Goal: Browse casually: Explore the website without a specific task or goal

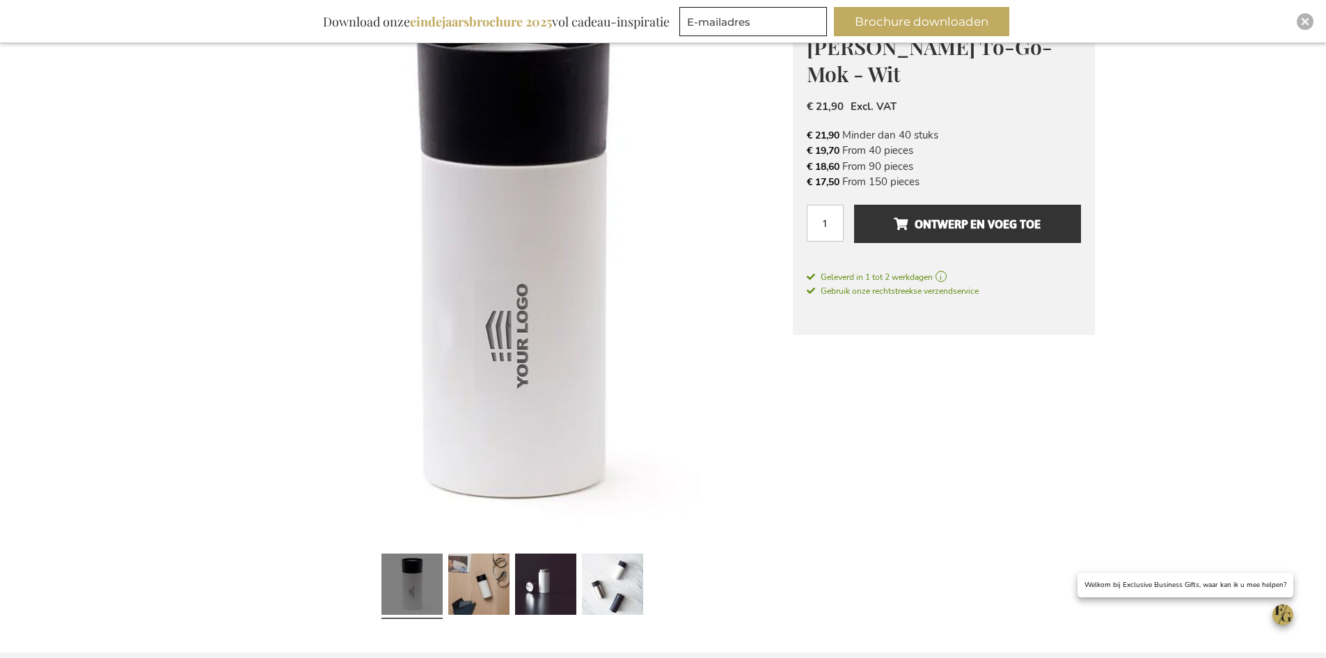
scroll to position [279, 0]
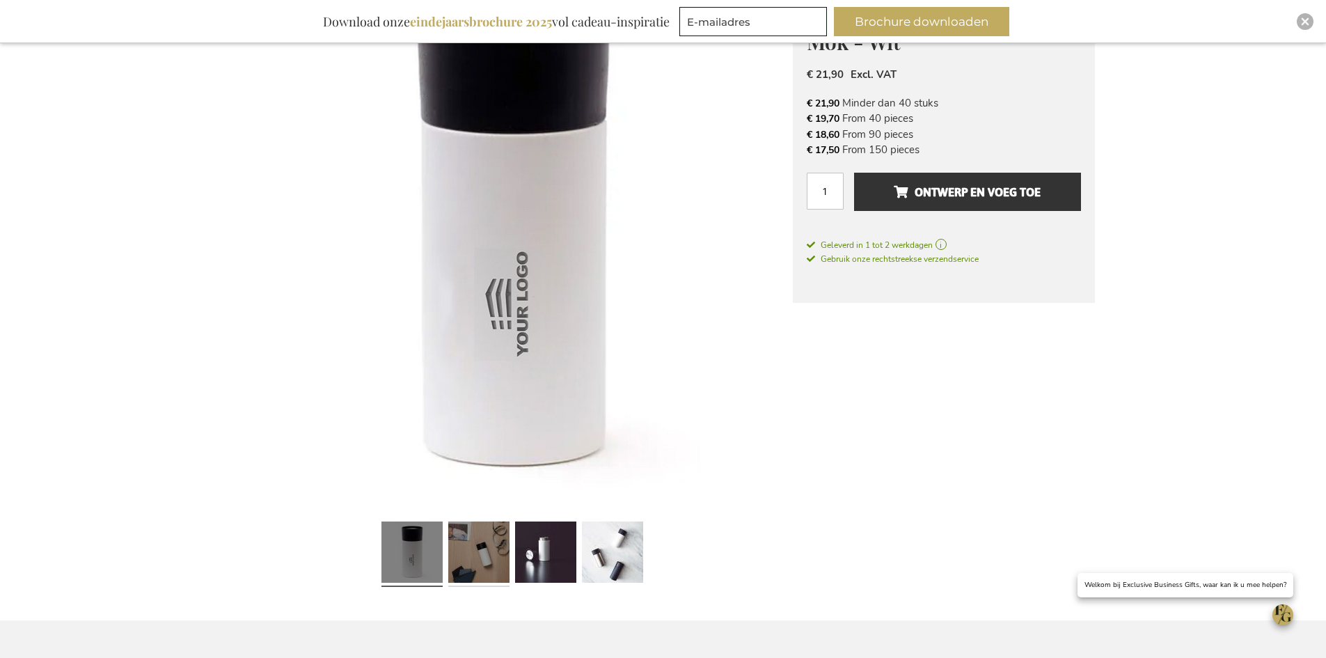
click at [473, 567] on link at bounding box center [478, 554] width 61 height 77
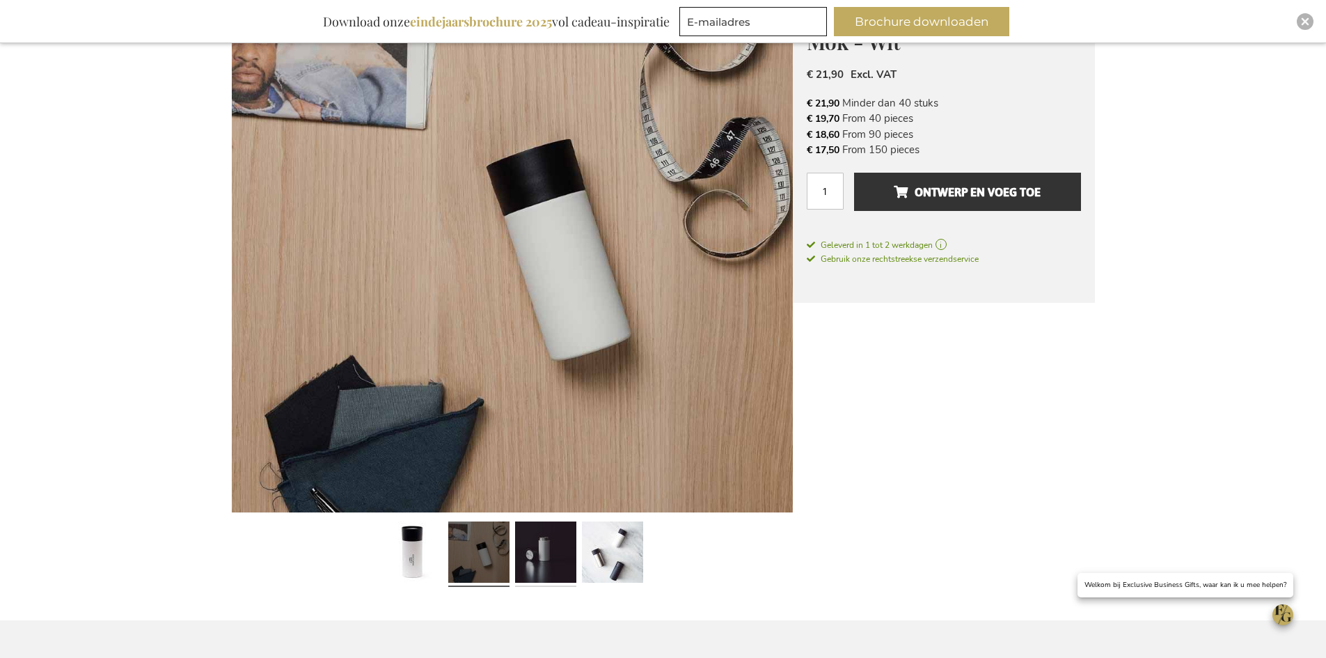
click at [551, 550] on link at bounding box center [545, 554] width 61 height 77
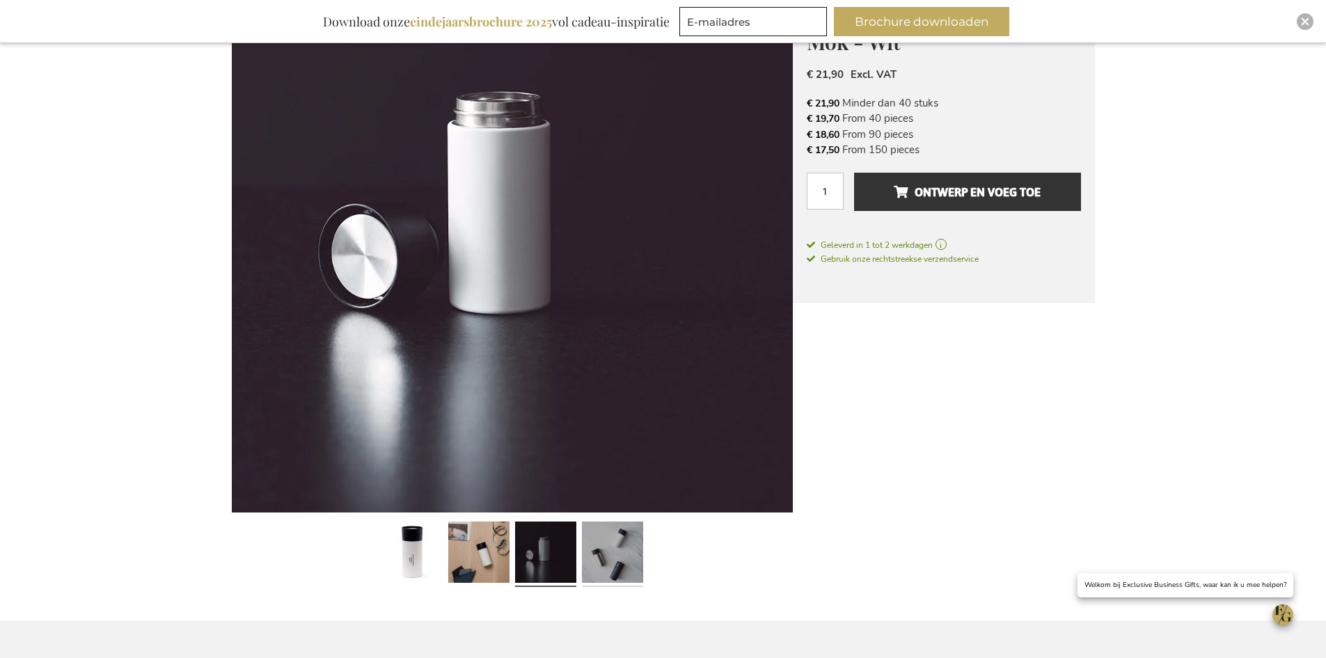
click at [609, 554] on link at bounding box center [612, 554] width 61 height 77
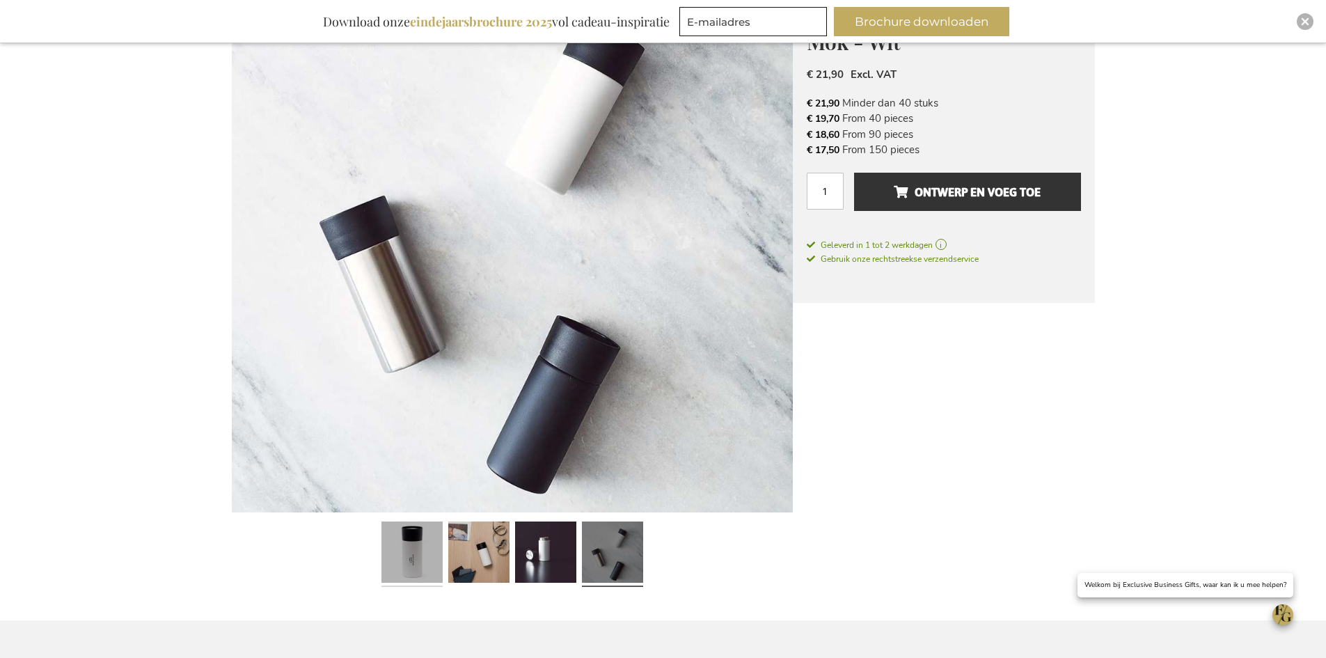
click at [413, 561] on link at bounding box center [412, 554] width 61 height 77
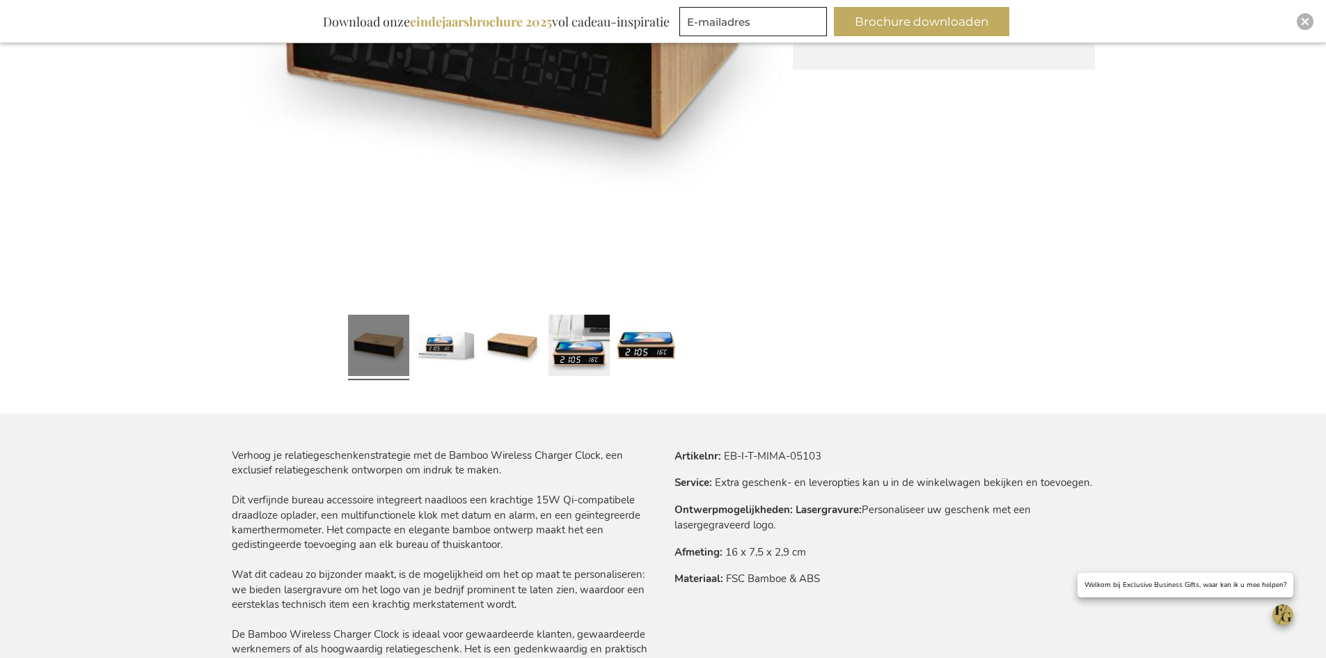
scroll to position [487, 0]
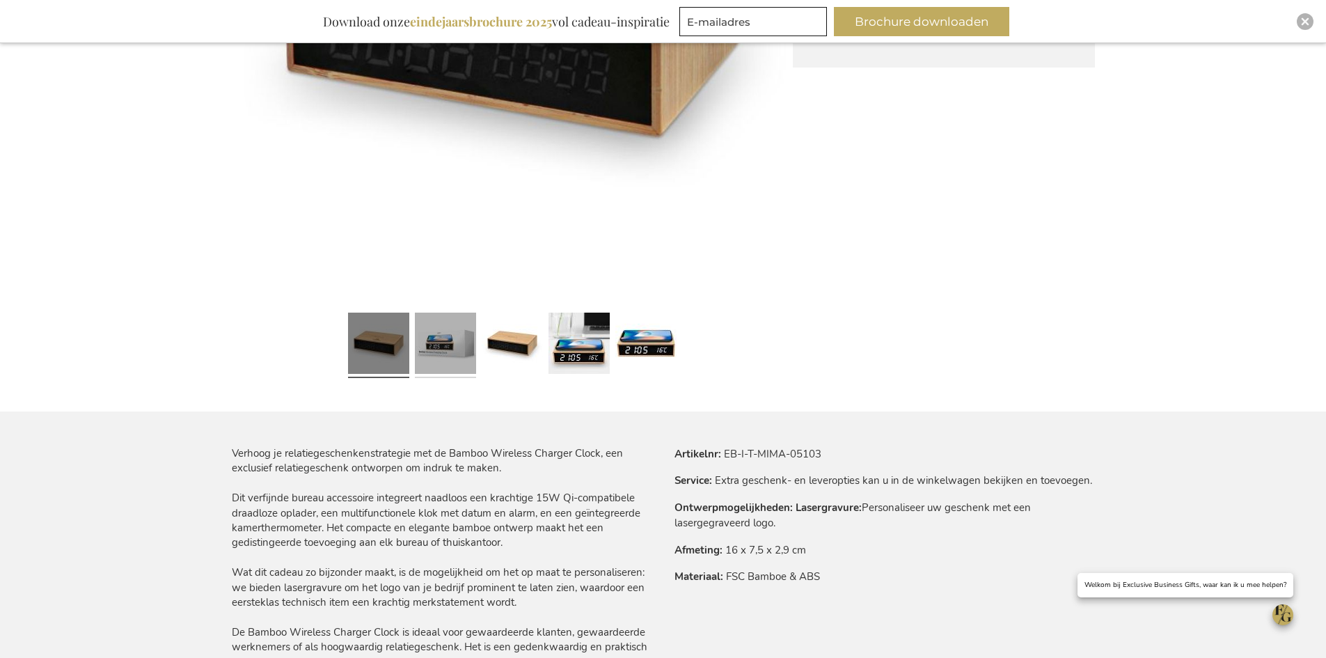
click at [456, 363] on link at bounding box center [445, 345] width 61 height 77
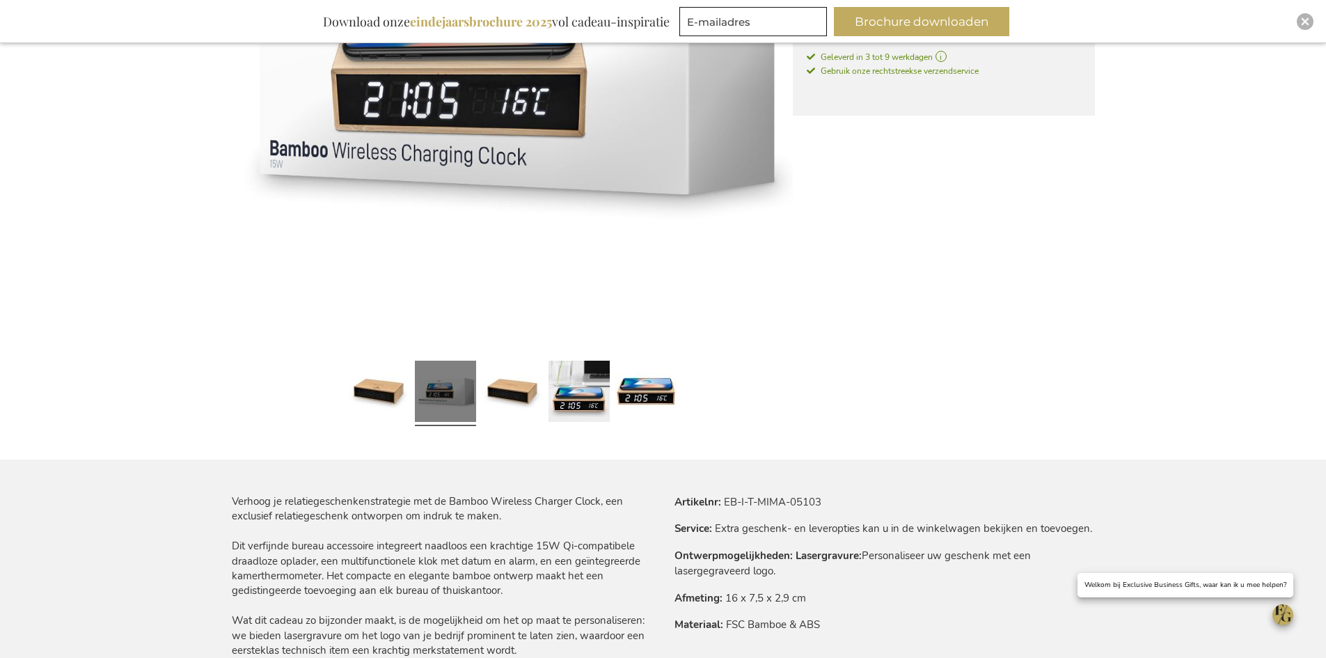
scroll to position [348, 0]
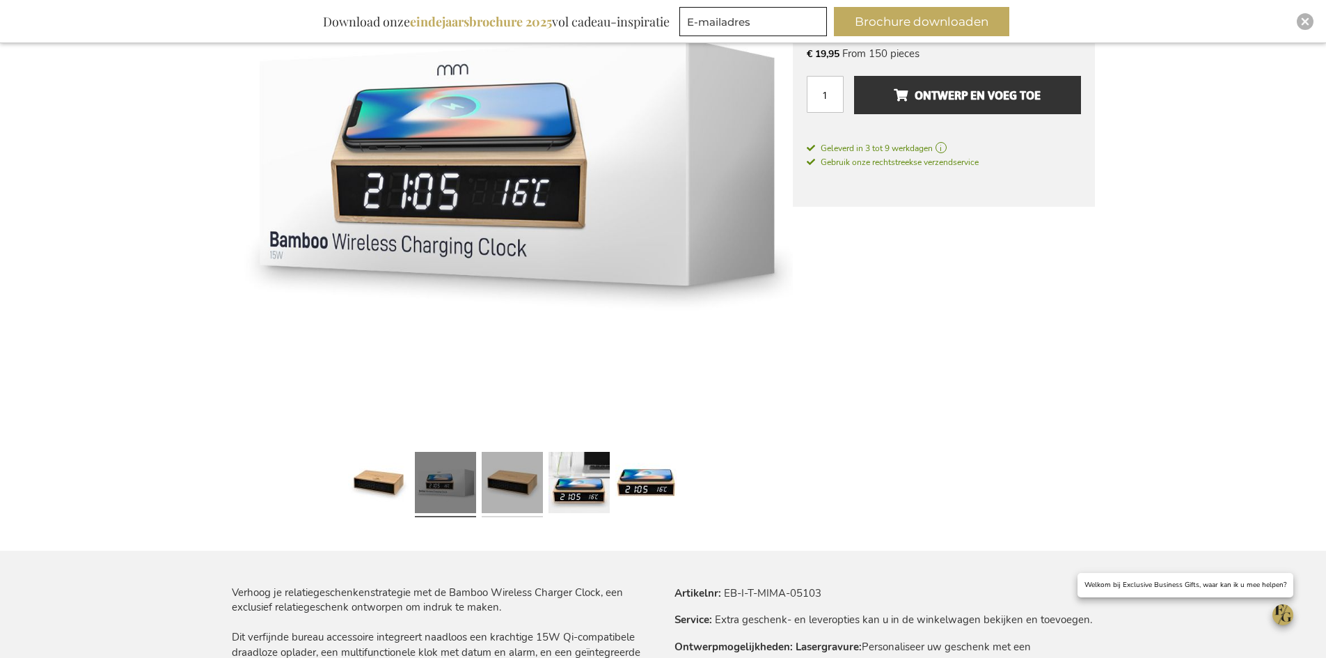
click at [524, 475] on link at bounding box center [512, 484] width 61 height 77
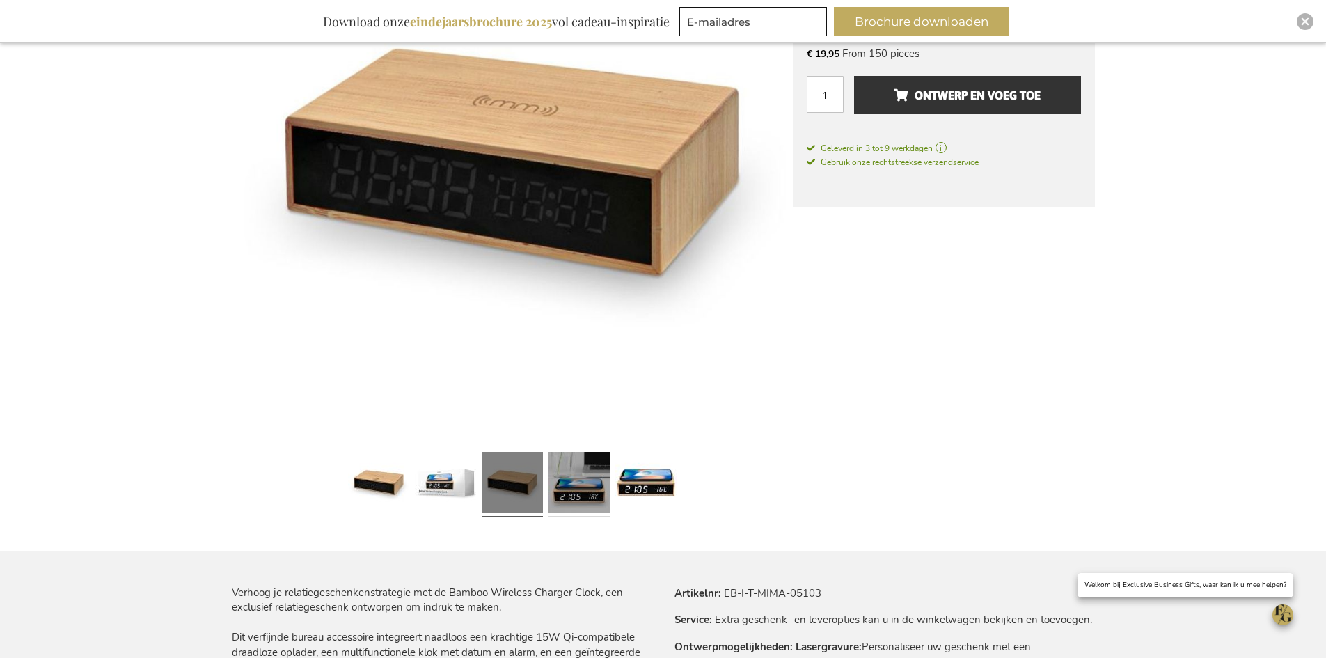
click at [558, 473] on link at bounding box center [579, 484] width 61 height 77
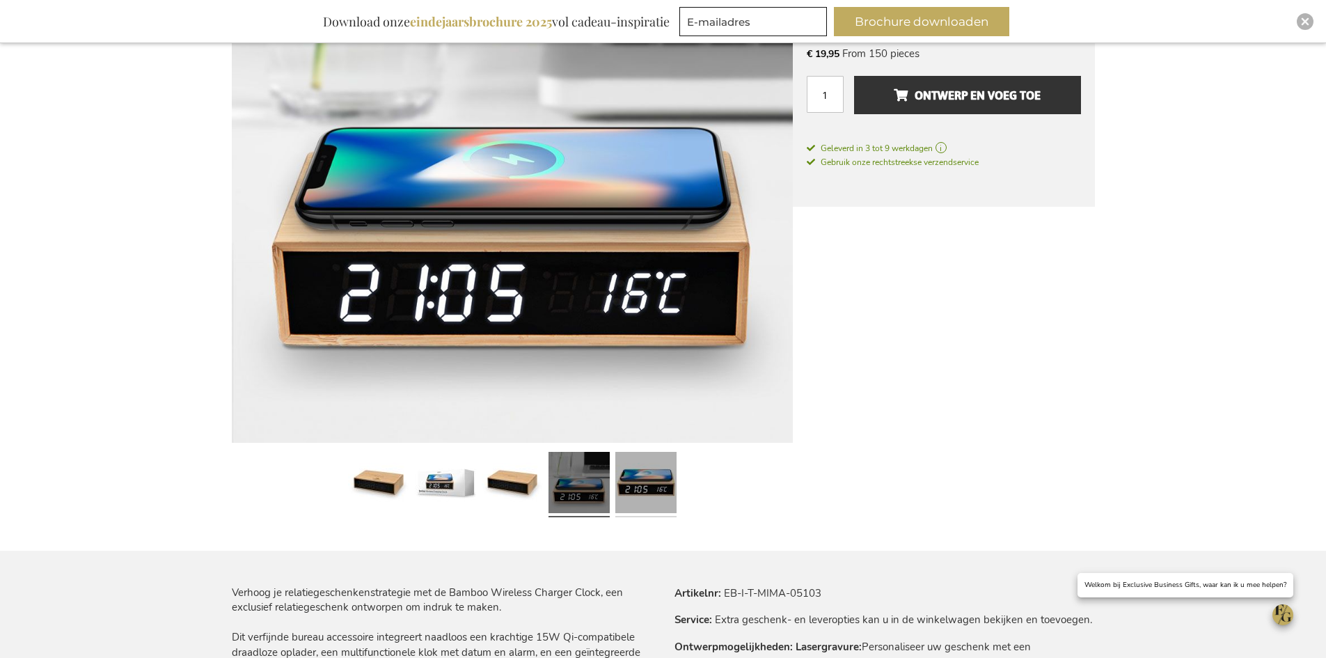
click at [644, 480] on link at bounding box center [646, 484] width 61 height 77
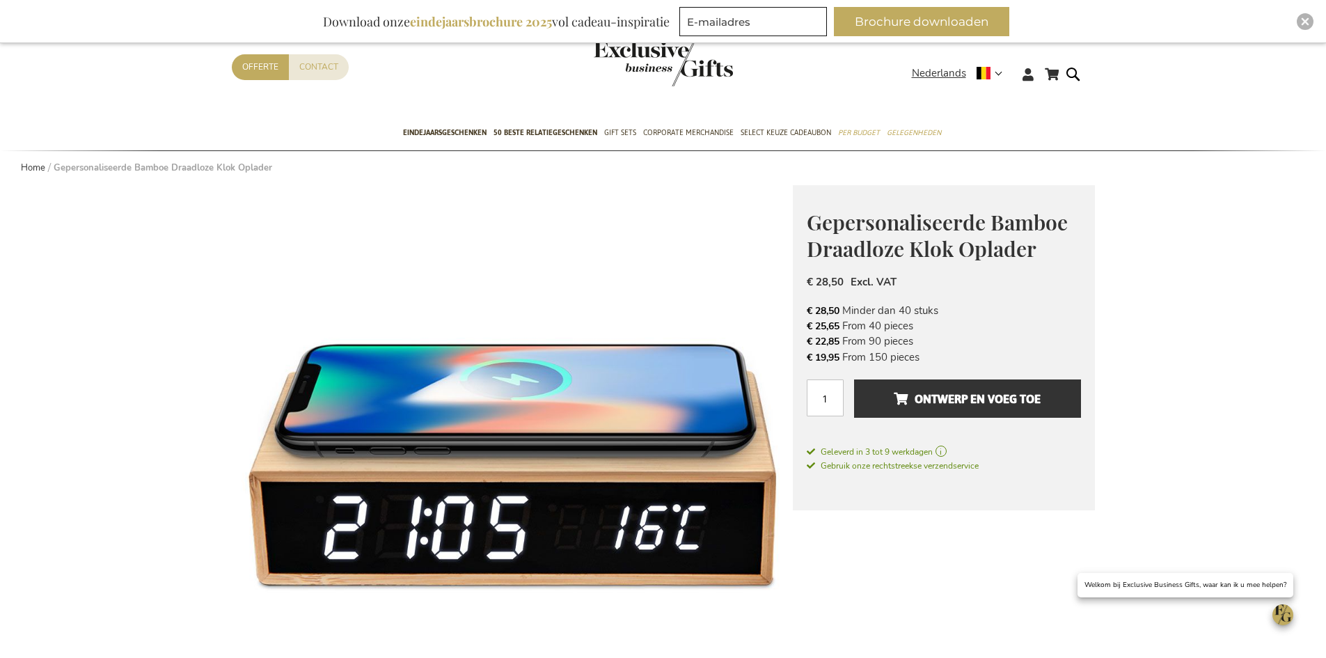
scroll to position [70, 0]
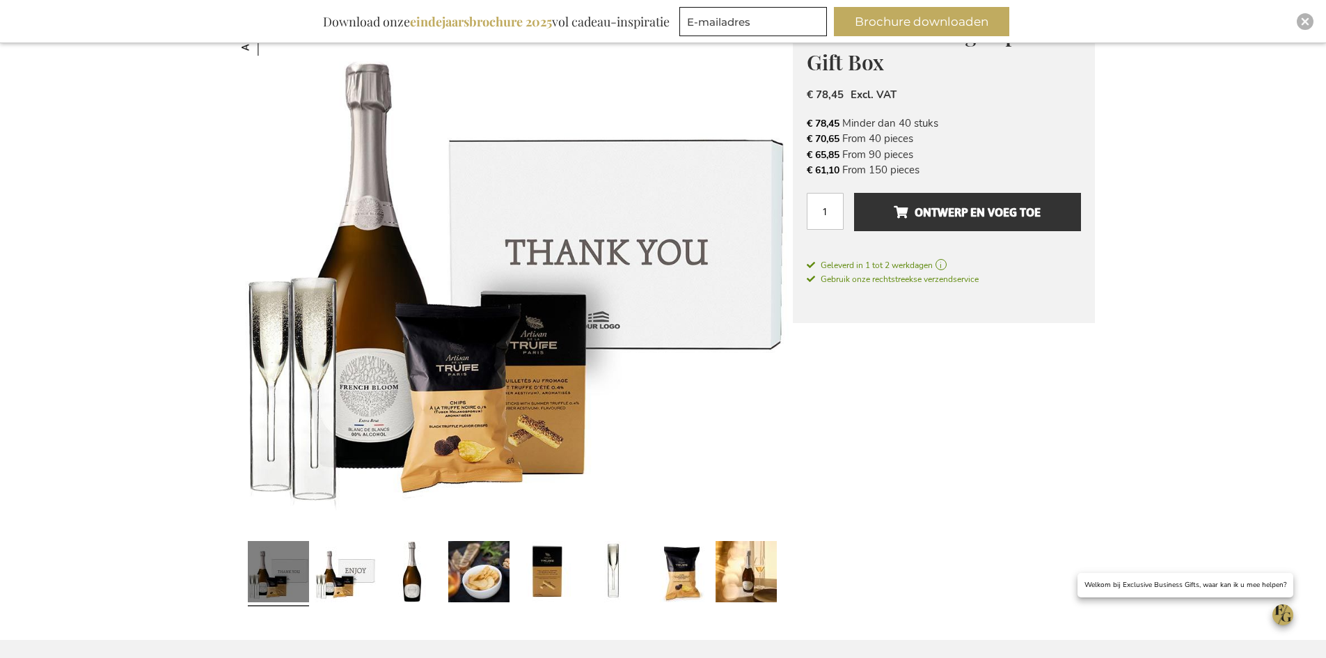
scroll to position [251, 0]
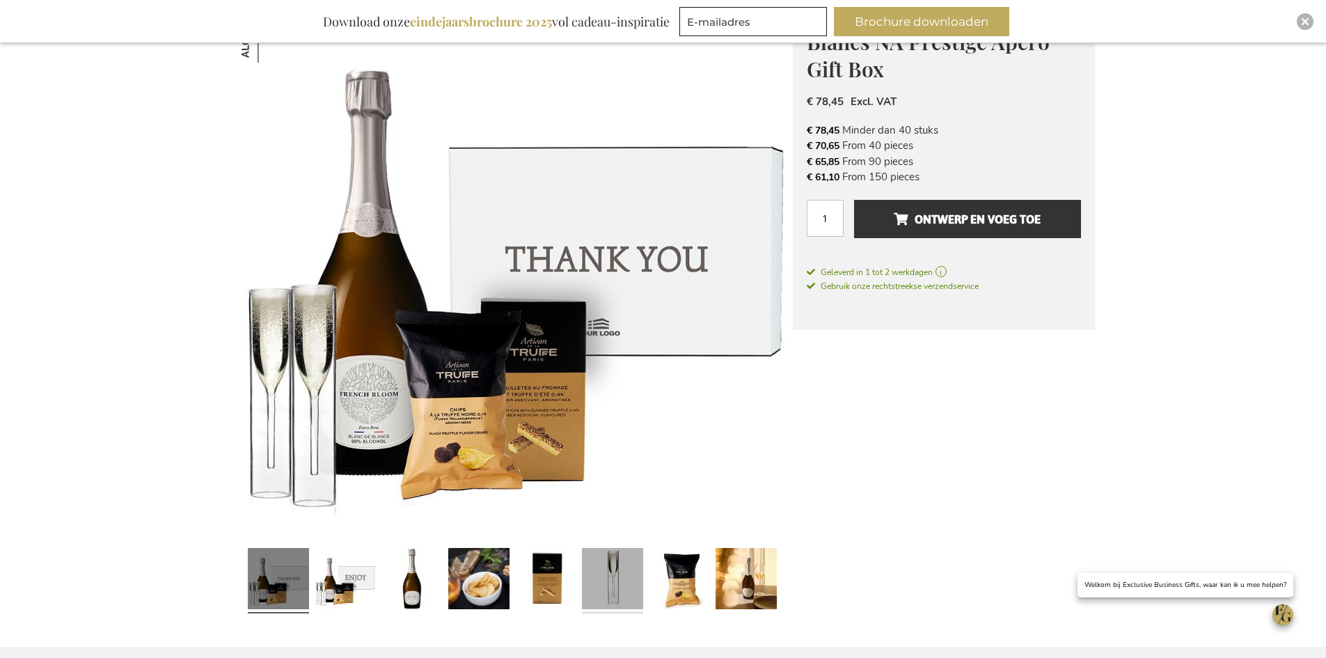
click at [615, 563] on link at bounding box center [612, 580] width 61 height 77
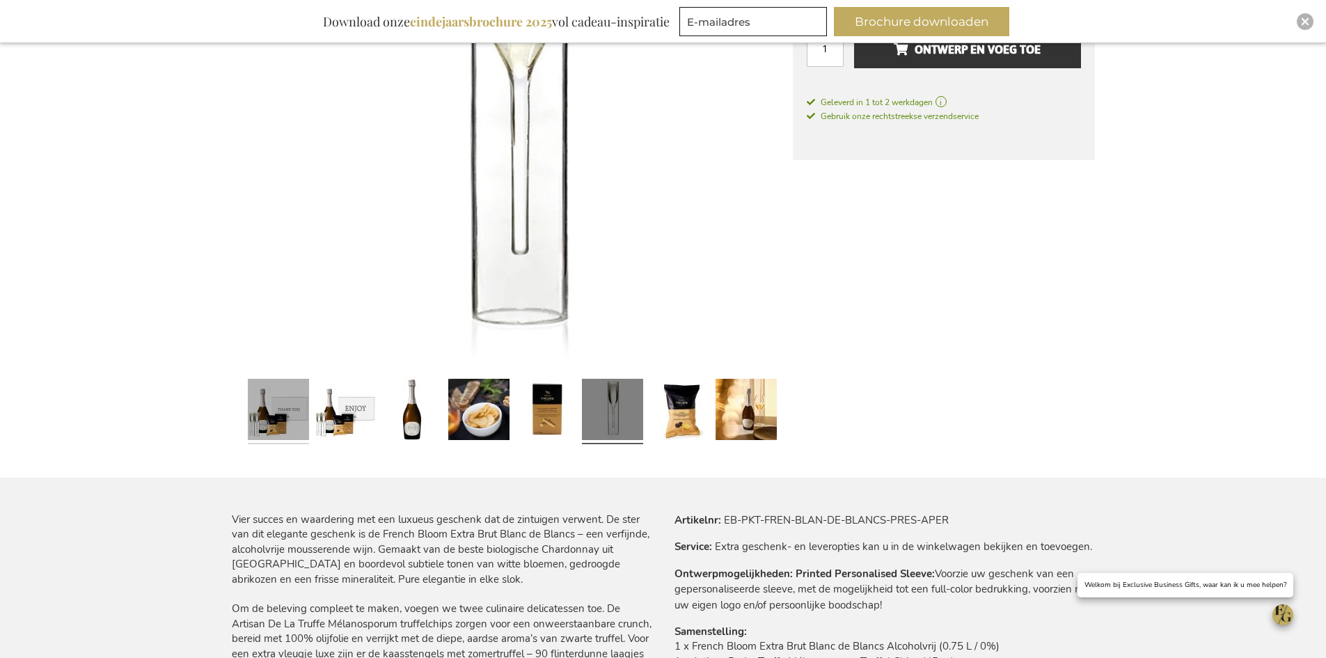
scroll to position [461, 0]
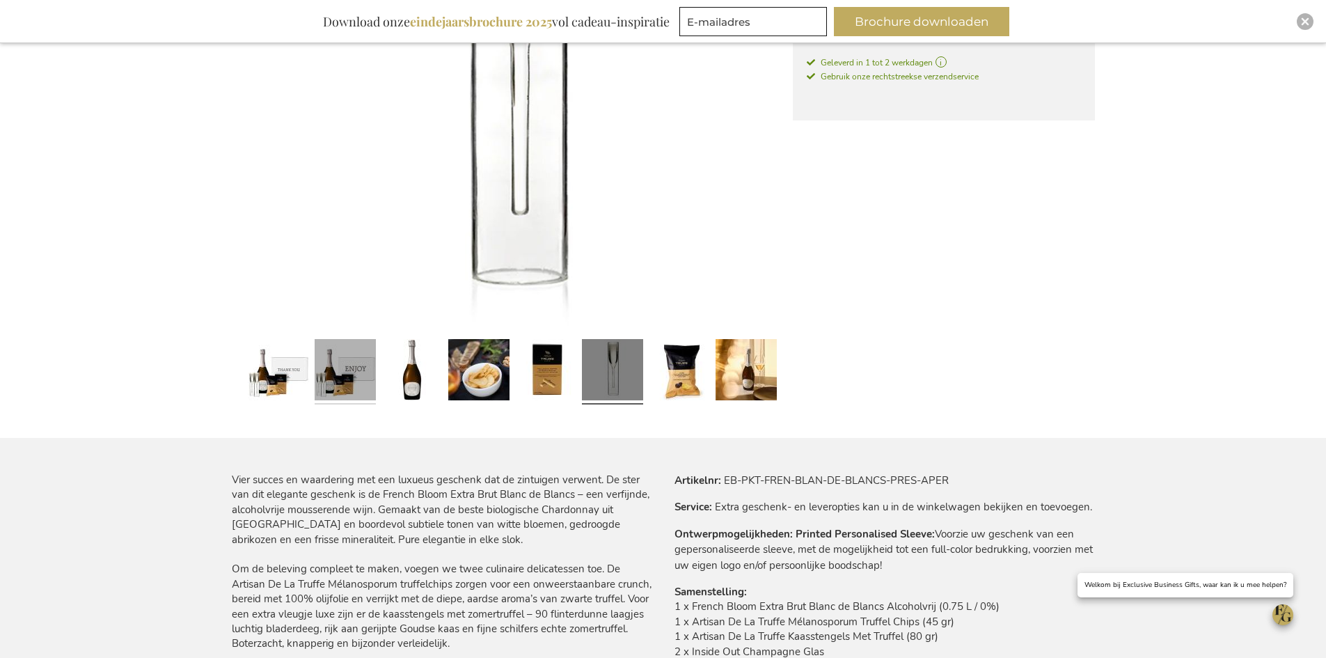
click at [336, 361] on link at bounding box center [345, 372] width 61 height 77
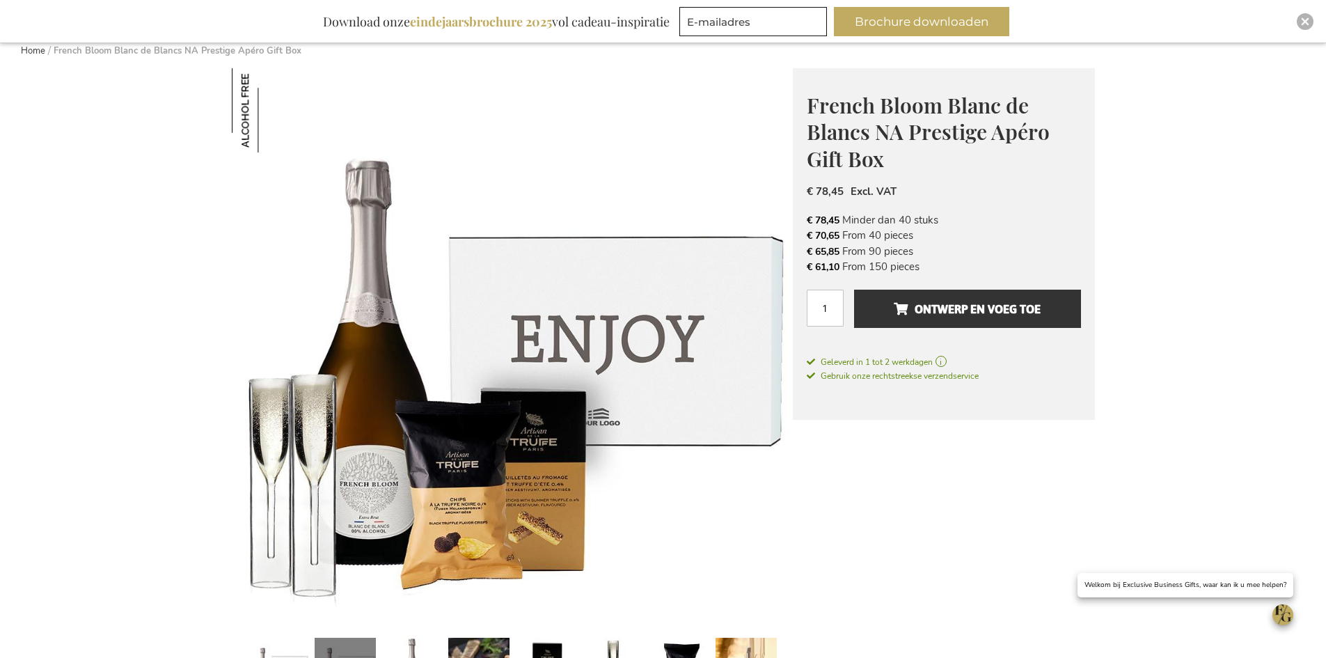
scroll to position [112, 0]
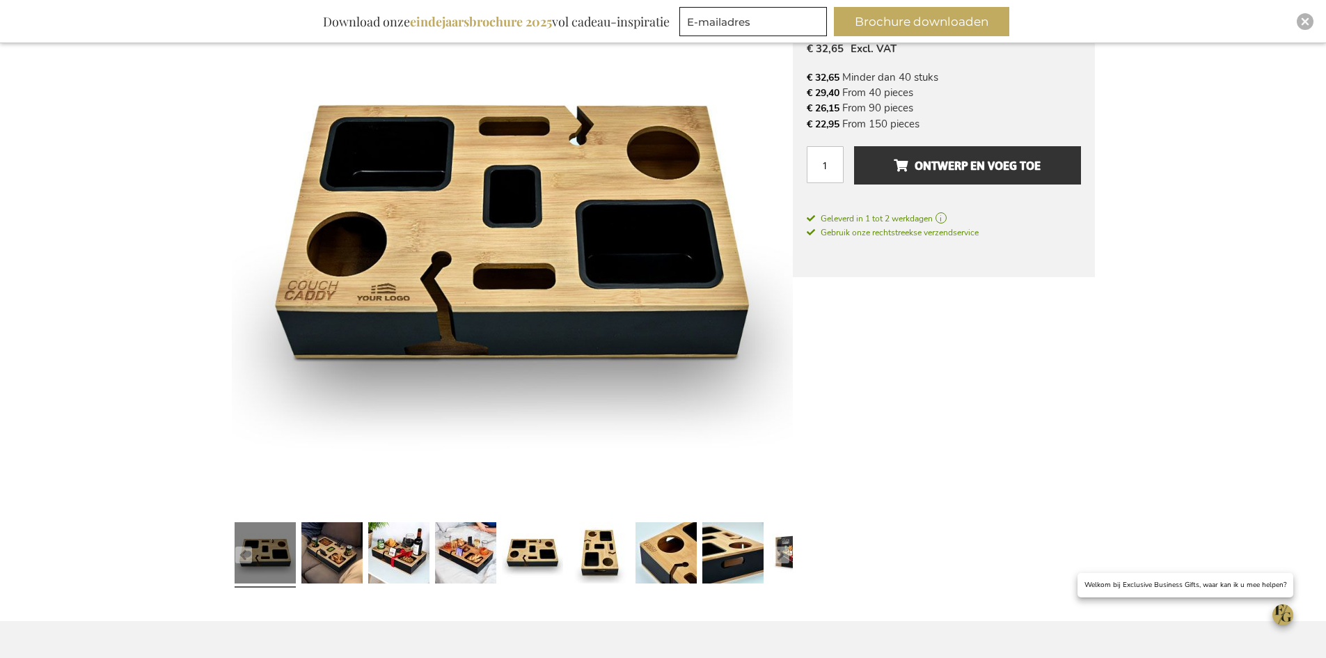
scroll to position [279, 0]
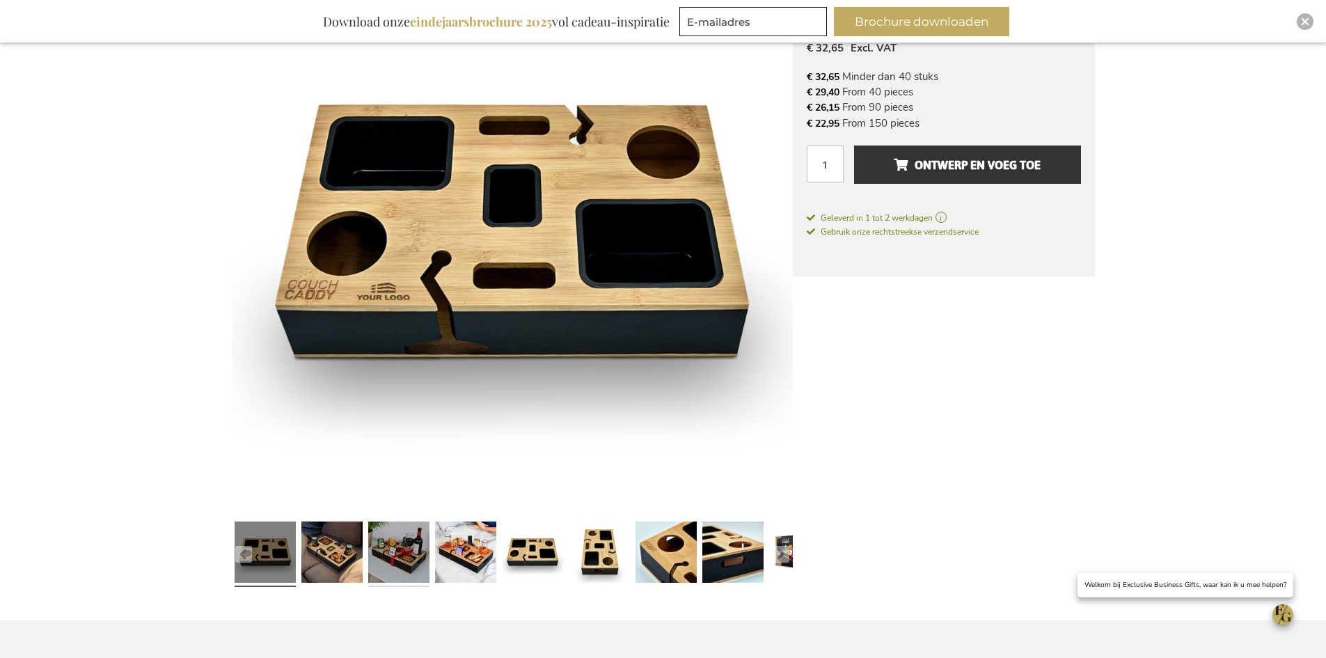
click at [392, 554] on link at bounding box center [398, 554] width 61 height 77
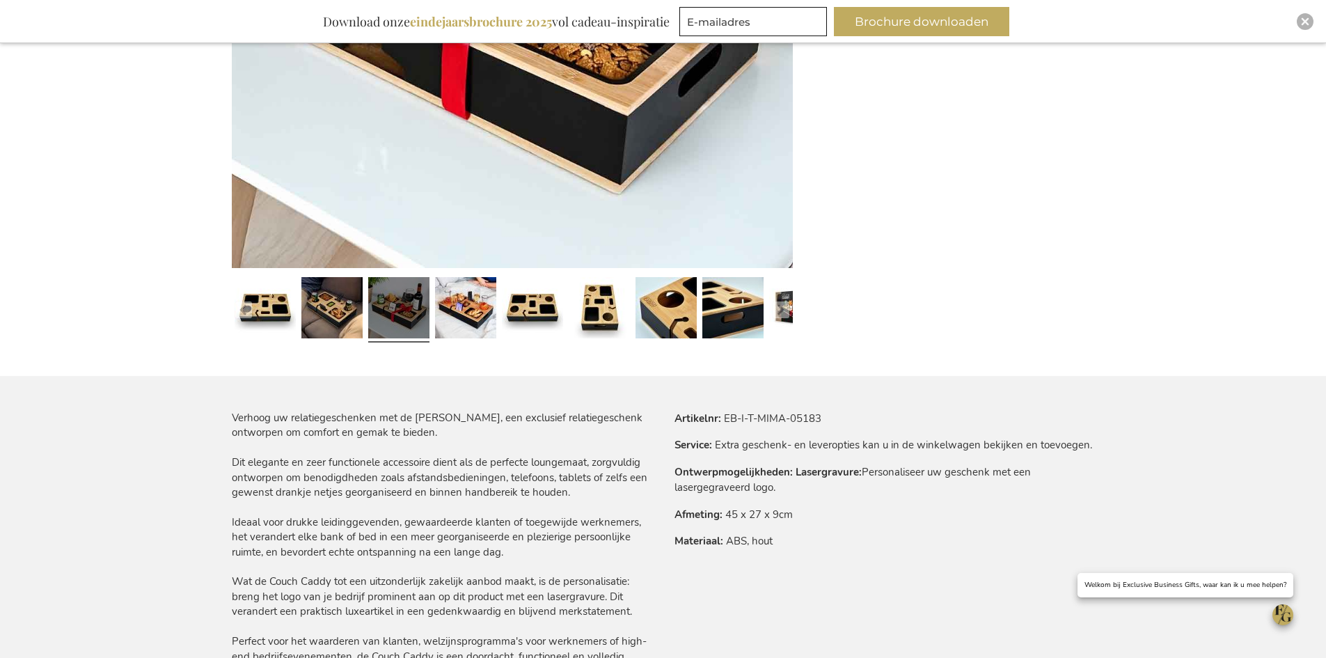
scroll to position [557, 0]
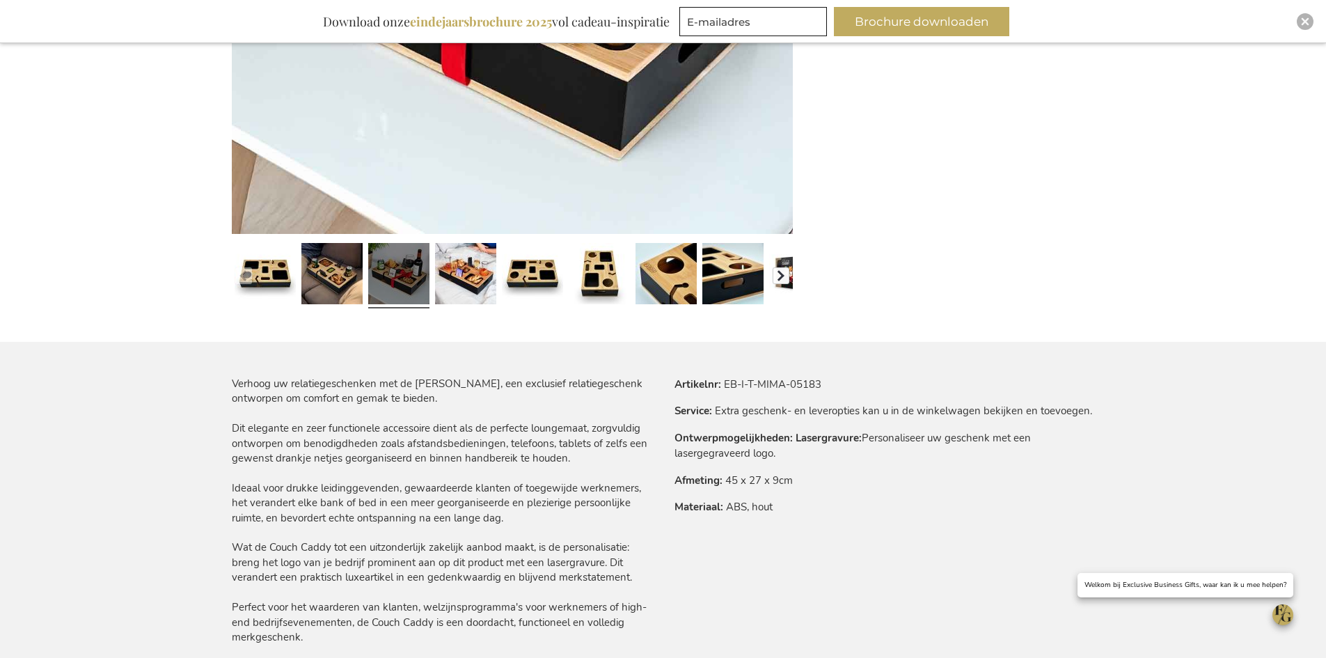
click at [783, 279] on button "button" at bounding box center [781, 275] width 17 height 17
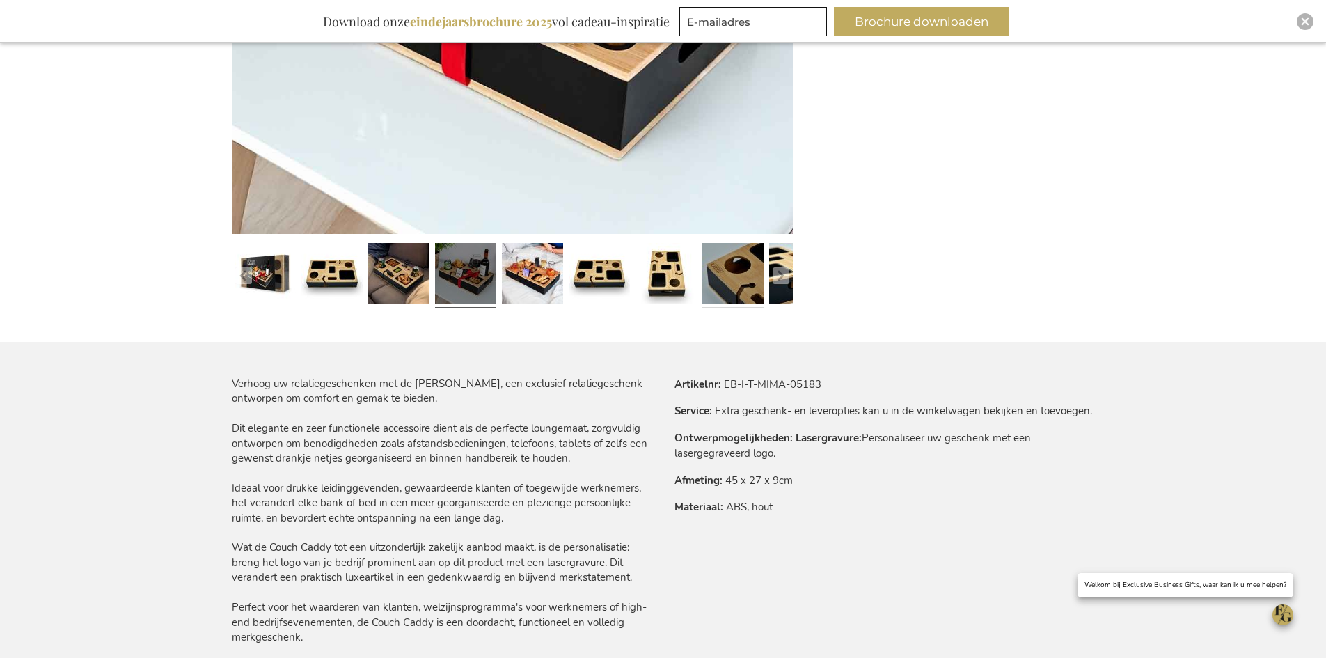
click at [737, 263] on link at bounding box center [733, 275] width 61 height 77
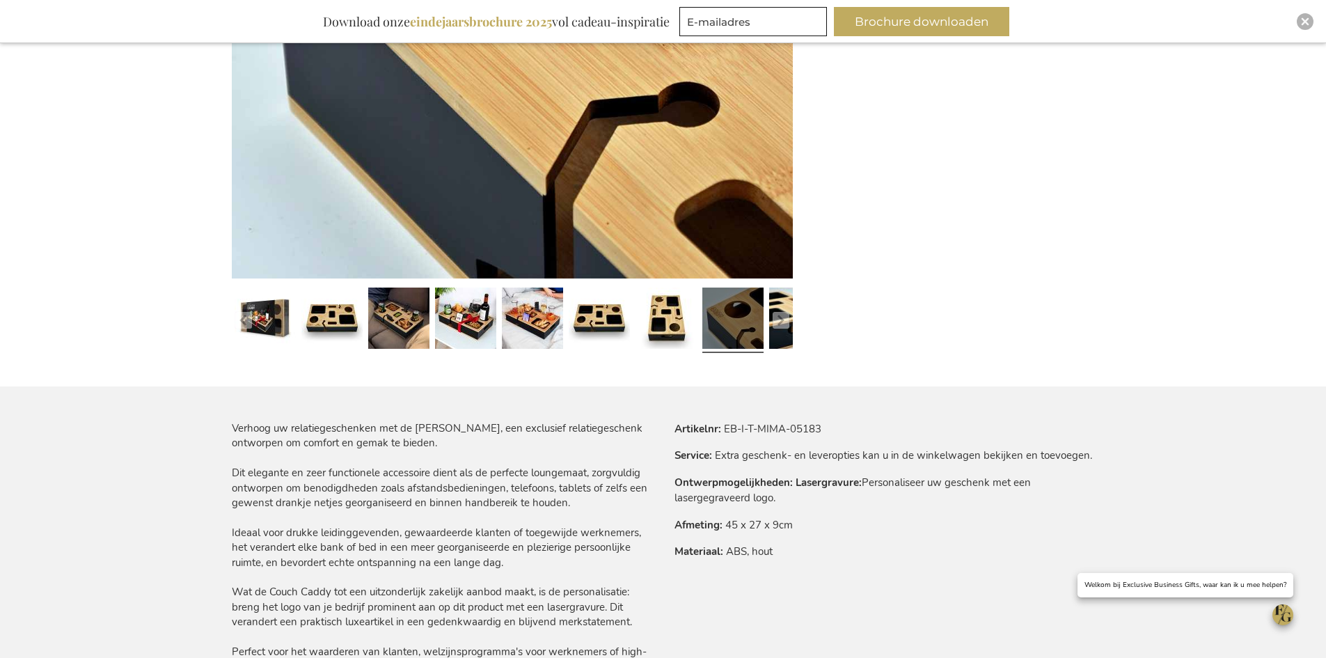
scroll to position [348, 0]
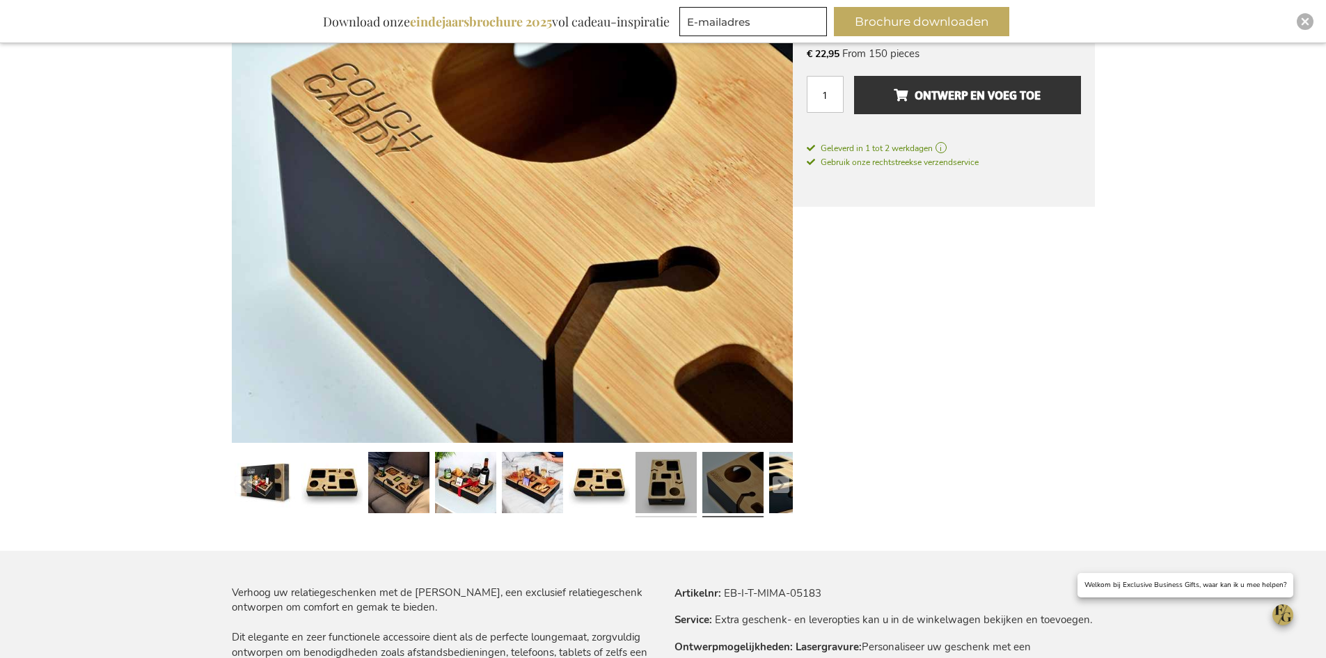
click at [655, 484] on link at bounding box center [666, 484] width 61 height 77
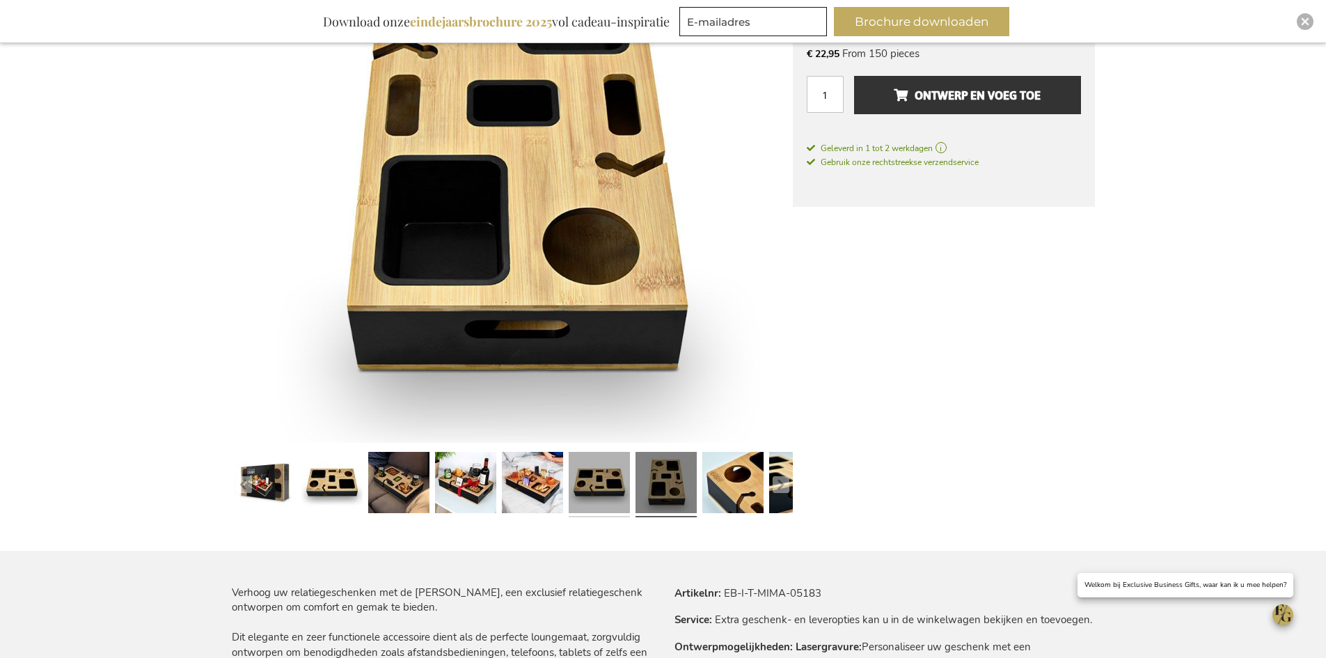
click at [590, 476] on link at bounding box center [599, 484] width 61 height 77
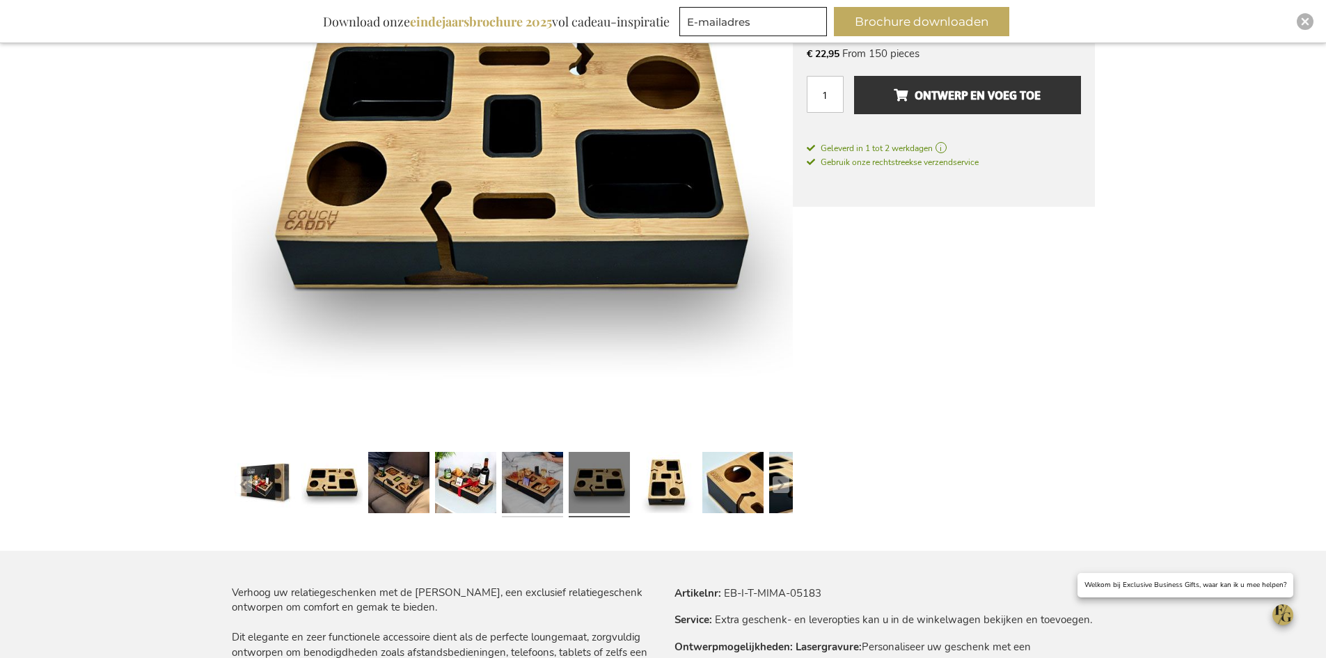
click at [527, 477] on link at bounding box center [532, 484] width 61 height 77
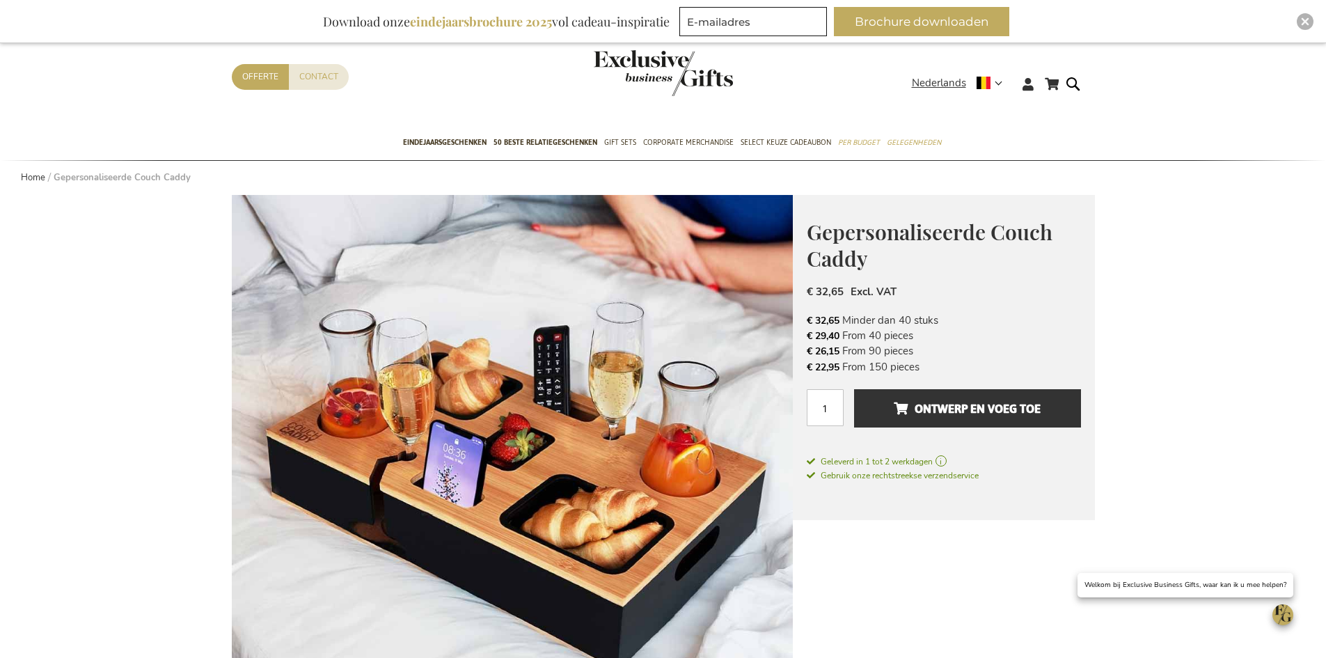
scroll to position [0, 0]
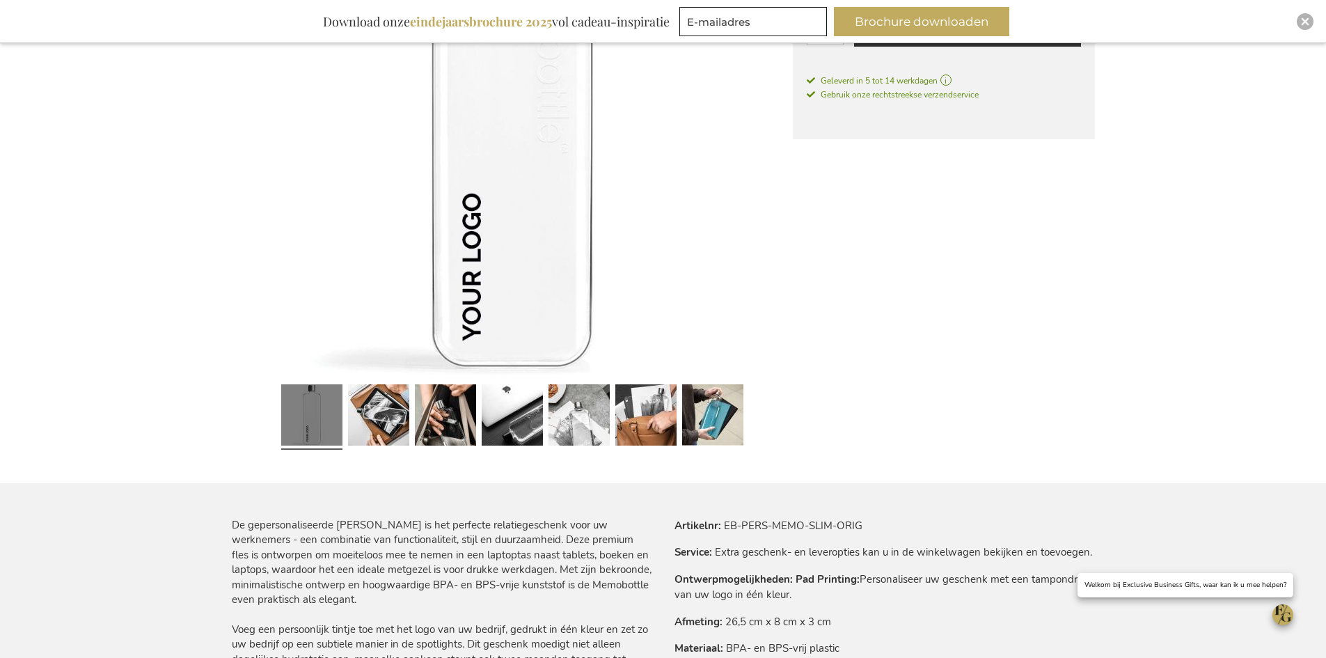
scroll to position [442, 0]
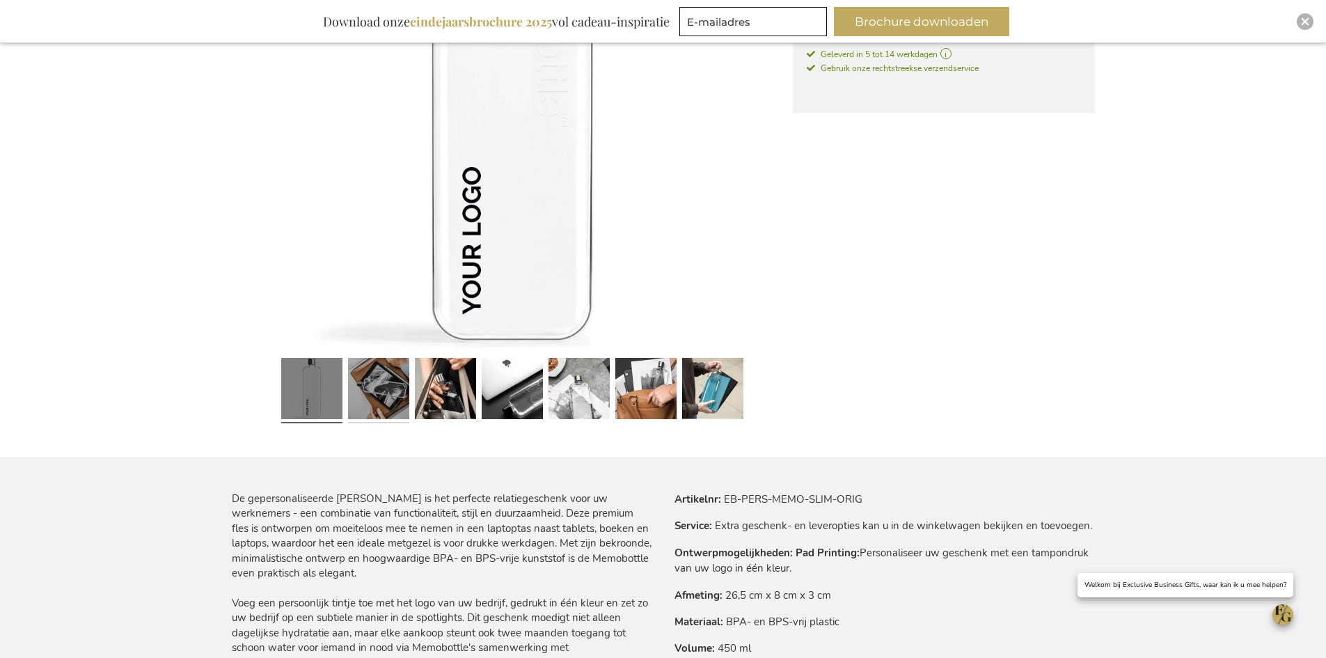
click at [389, 399] on link at bounding box center [378, 390] width 61 height 77
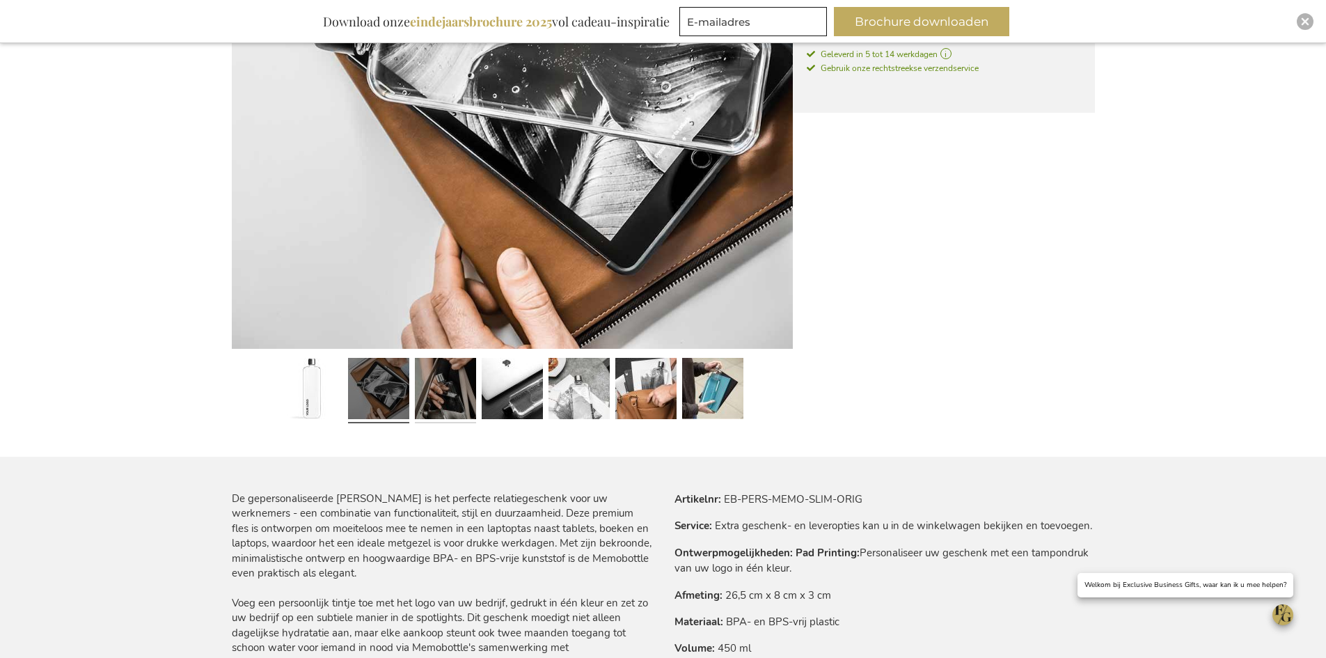
click at [442, 391] on link at bounding box center [445, 390] width 61 height 77
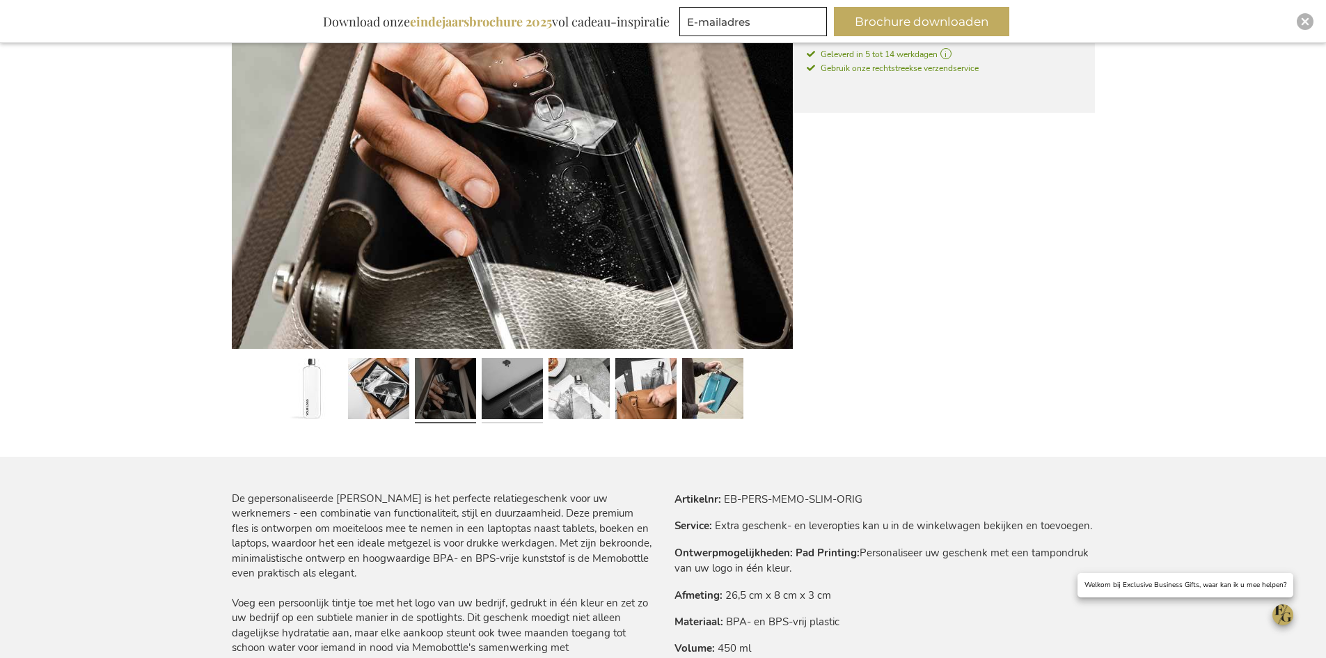
click at [506, 400] on link at bounding box center [512, 390] width 61 height 77
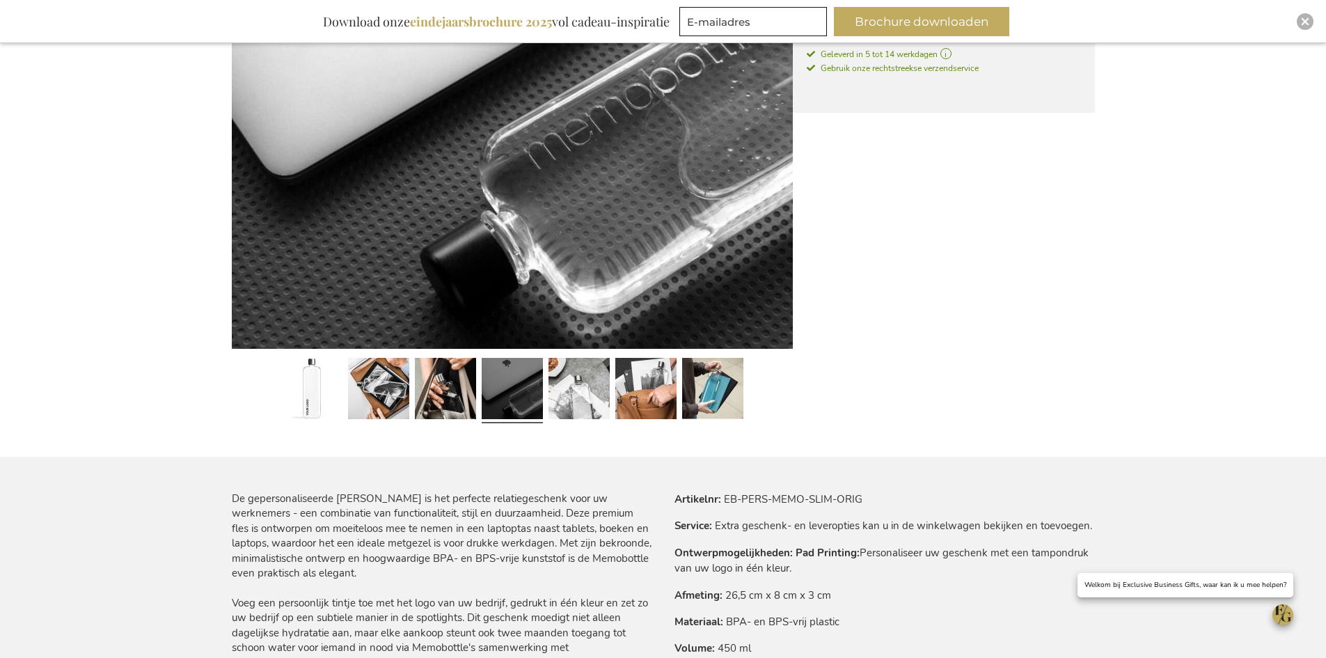
click at [613, 412] on div at bounding box center [646, 390] width 67 height 77
click at [571, 407] on link at bounding box center [579, 390] width 61 height 77
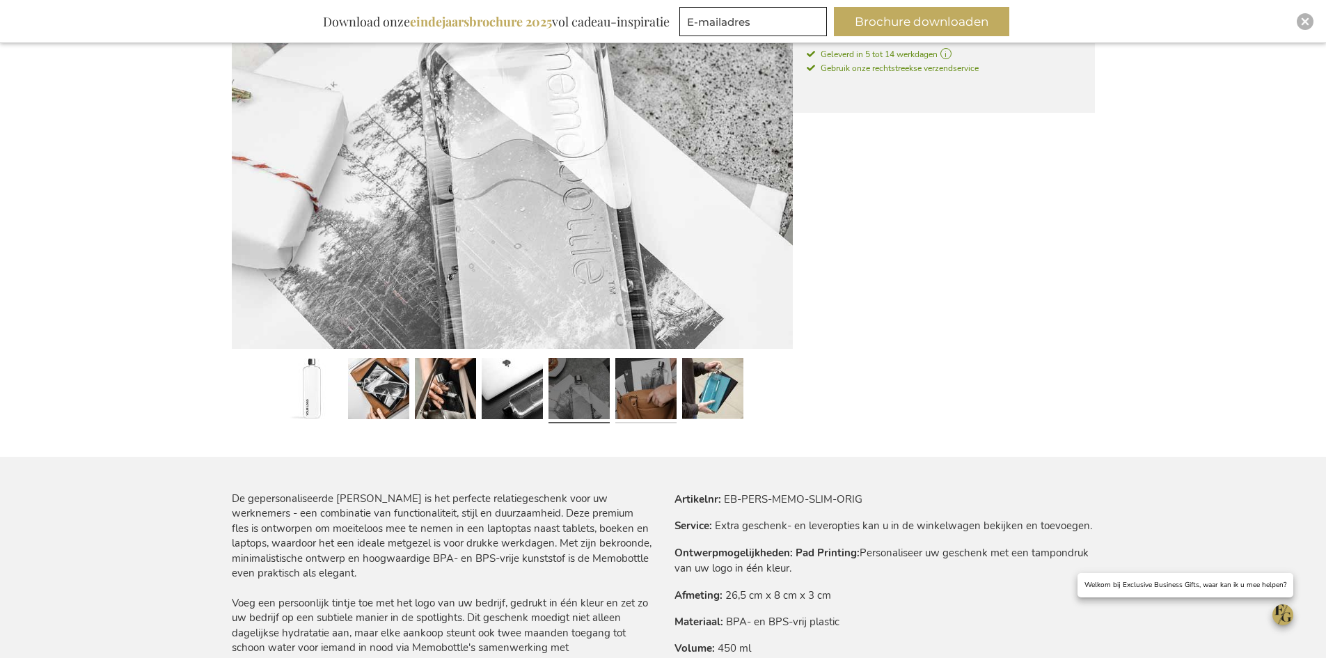
click at [641, 402] on link at bounding box center [646, 390] width 61 height 77
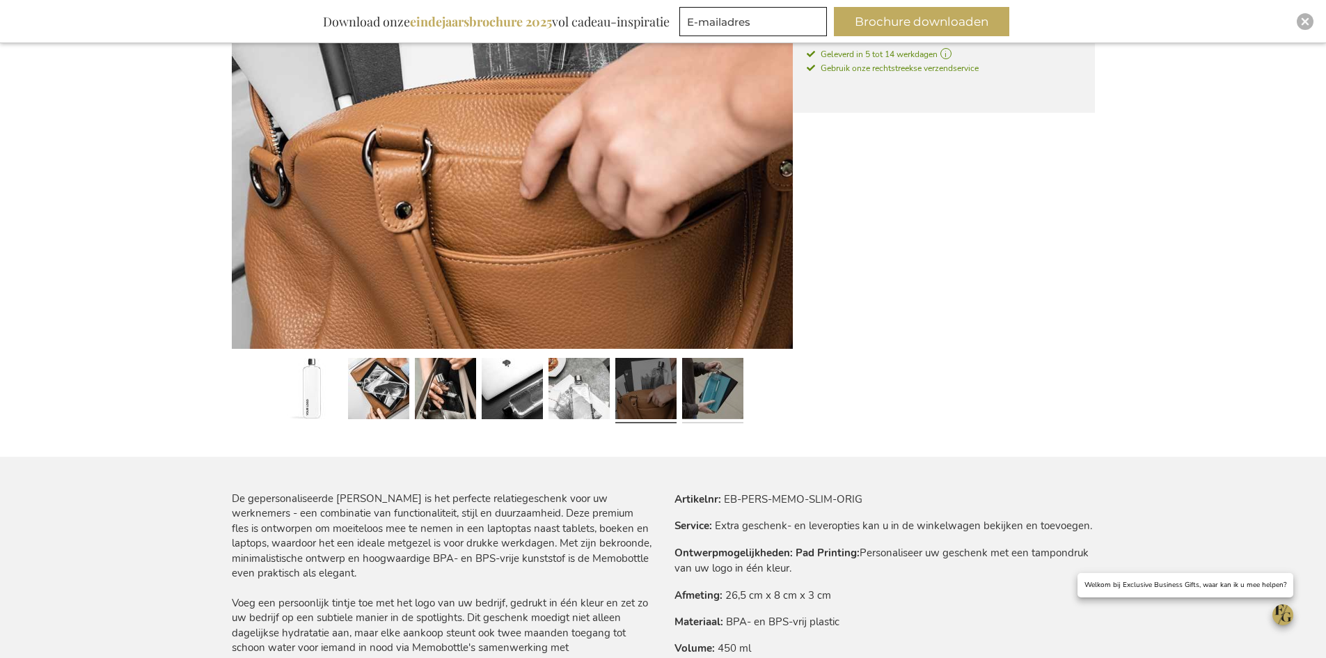
click at [723, 402] on link at bounding box center [712, 390] width 61 height 77
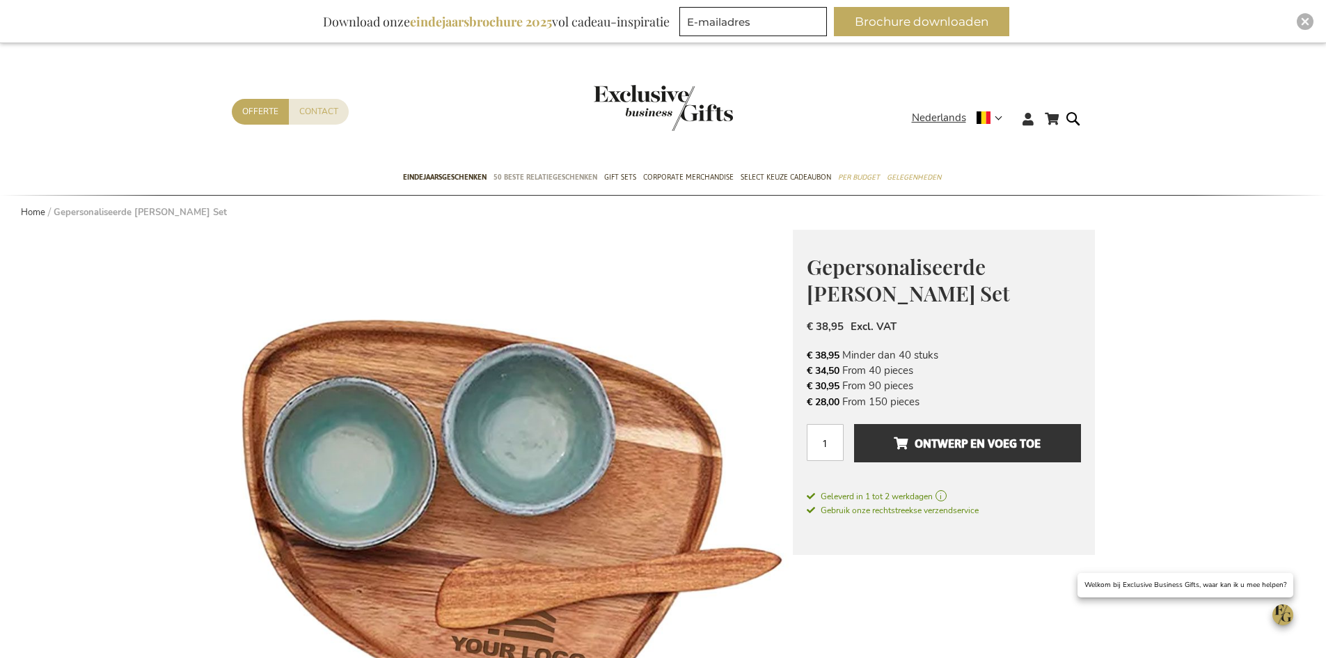
click at [528, 173] on span "50 beste relatiegeschenken" at bounding box center [546, 177] width 104 height 15
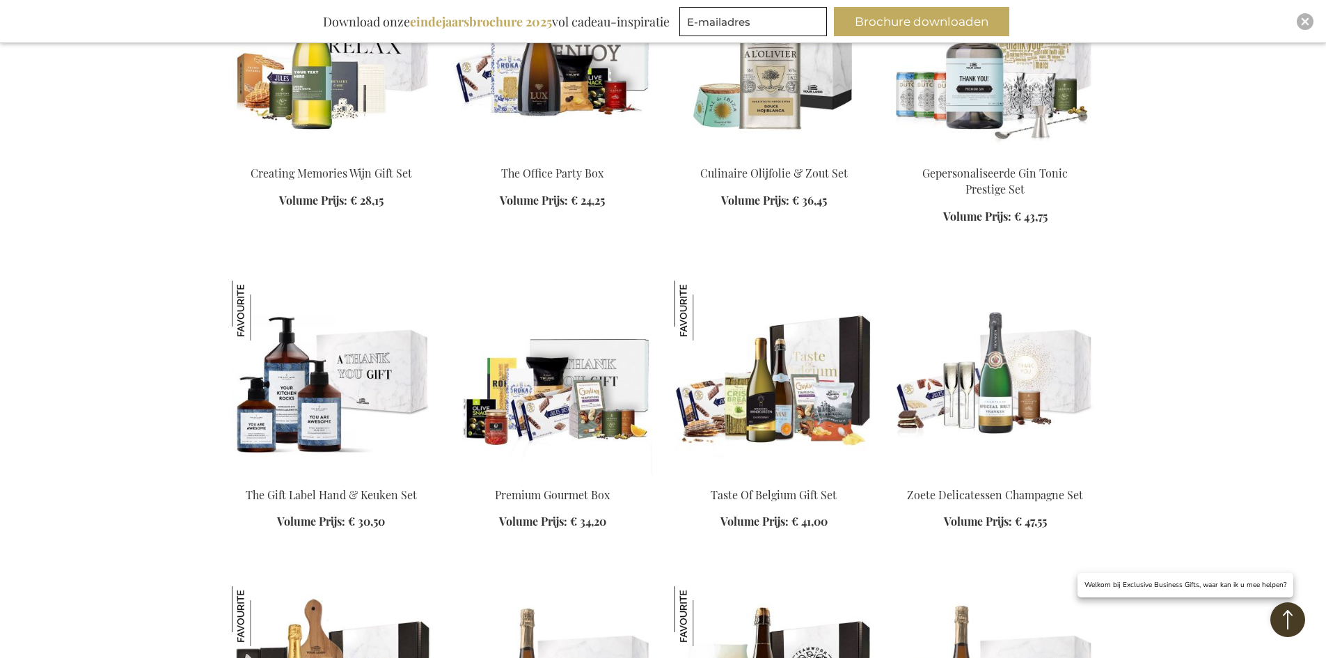
scroll to position [1323, 0]
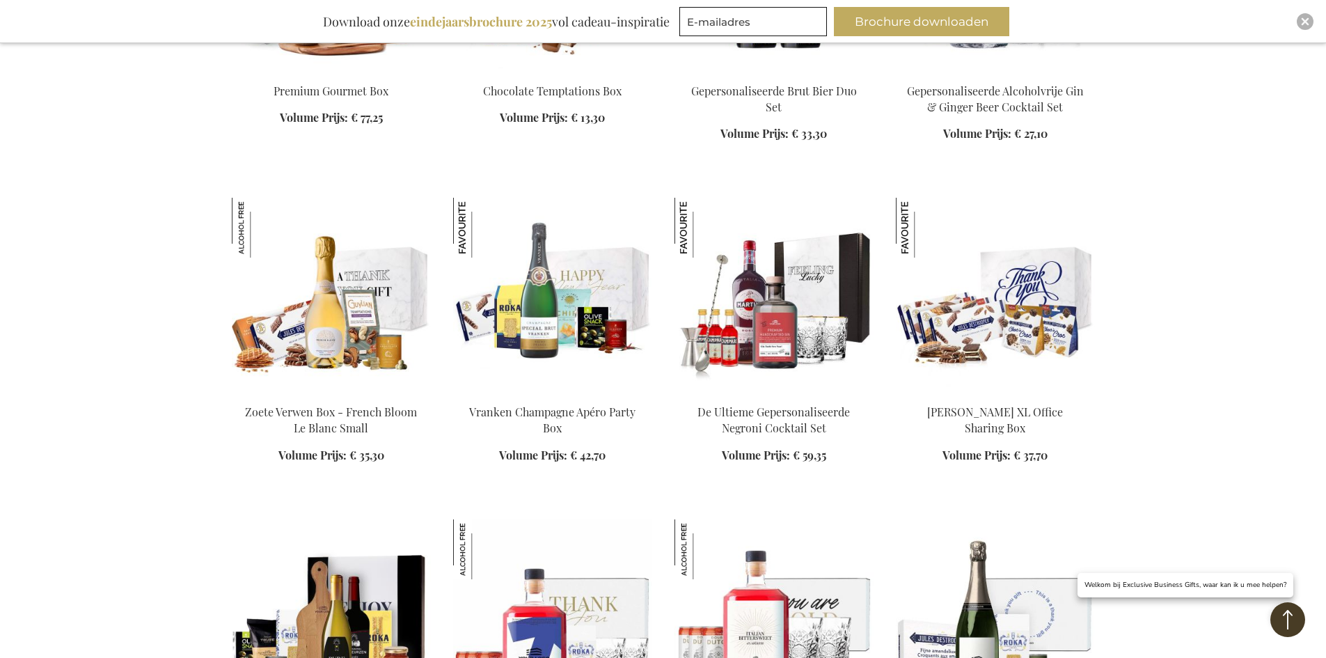
scroll to position [2576, 0]
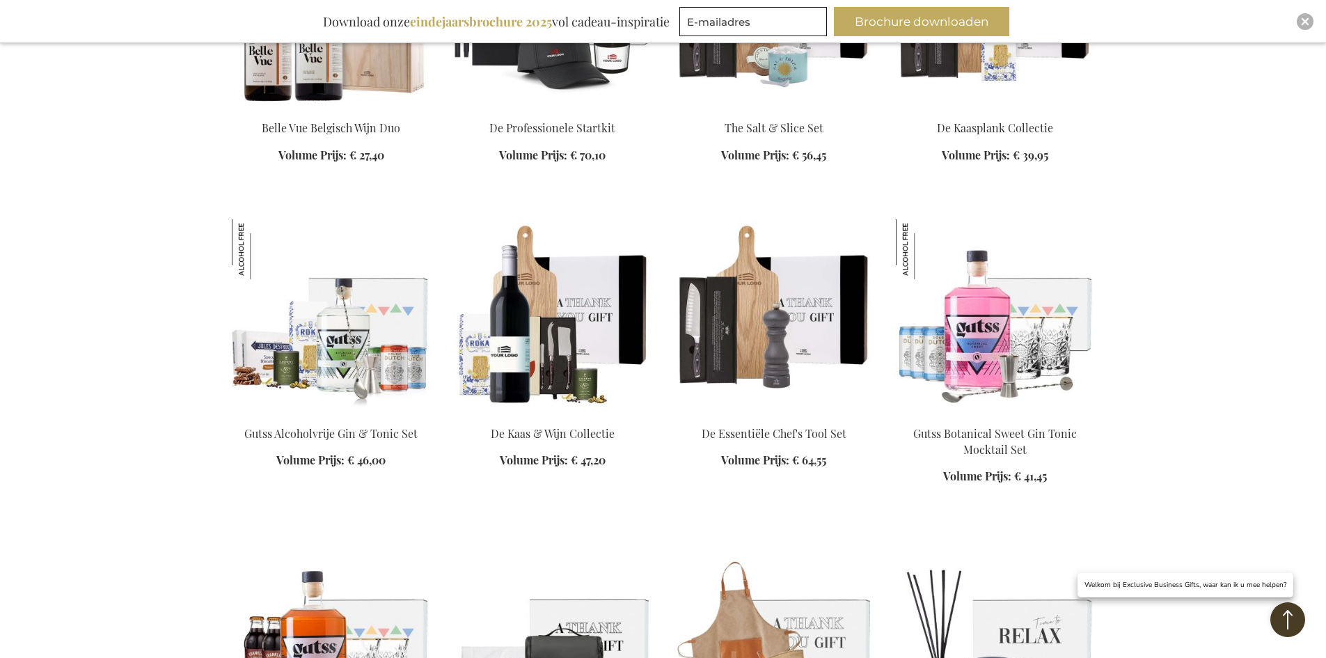
scroll to position [3273, 0]
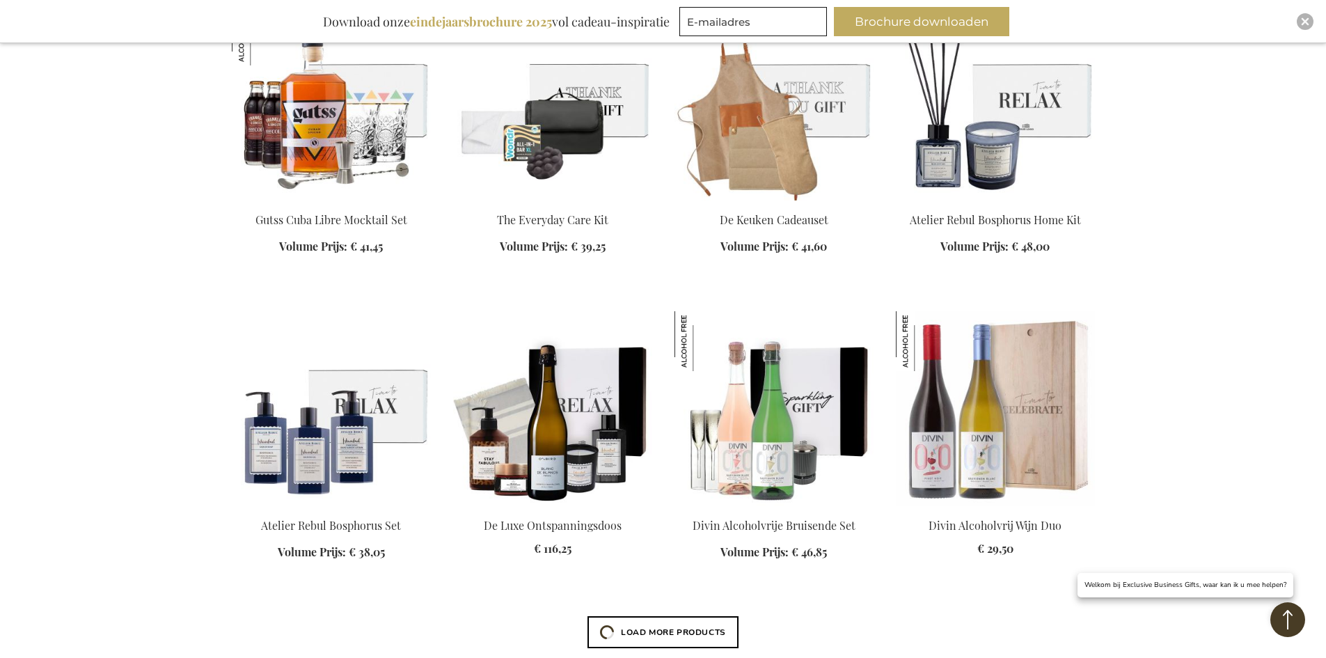
scroll to position [3830, 0]
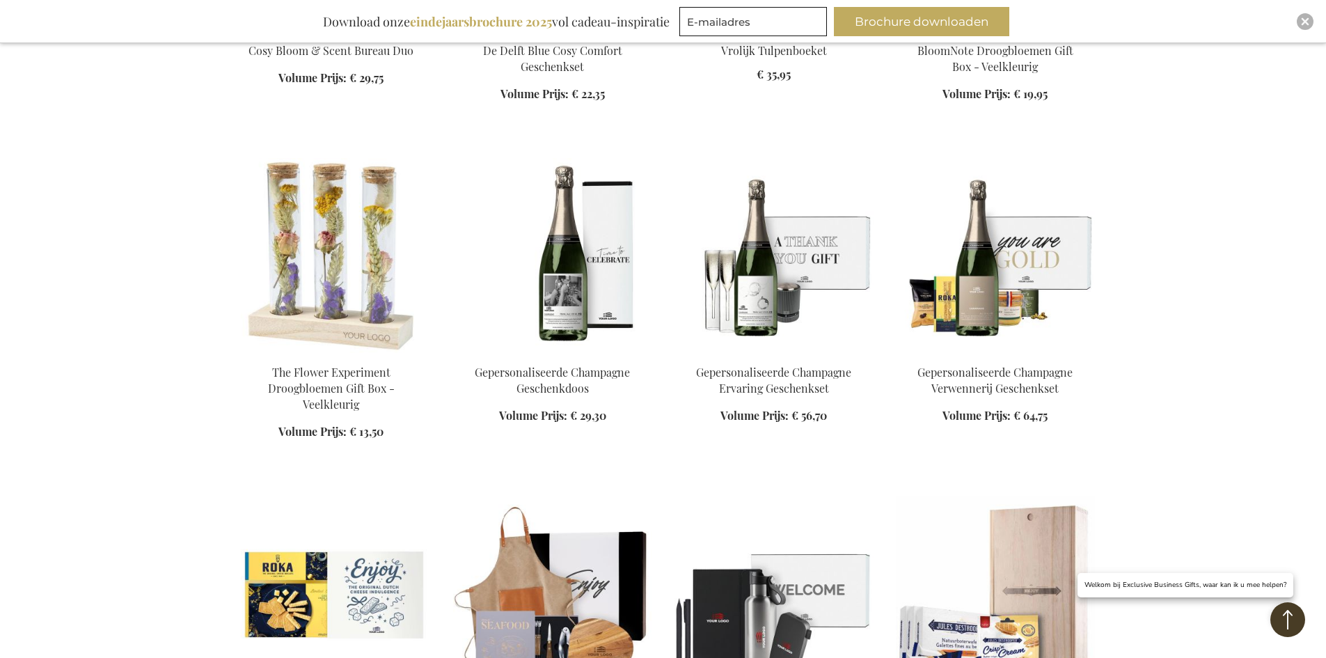
scroll to position [4596, 0]
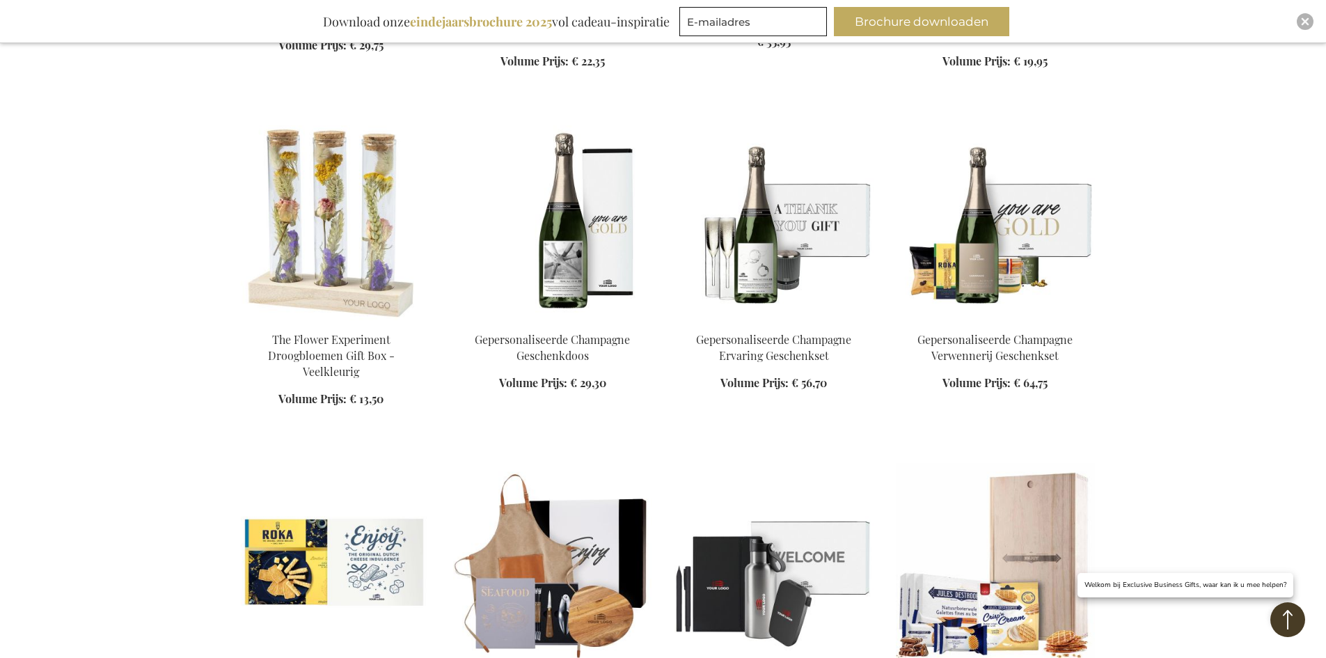
click at [577, 244] on img at bounding box center [552, 222] width 199 height 195
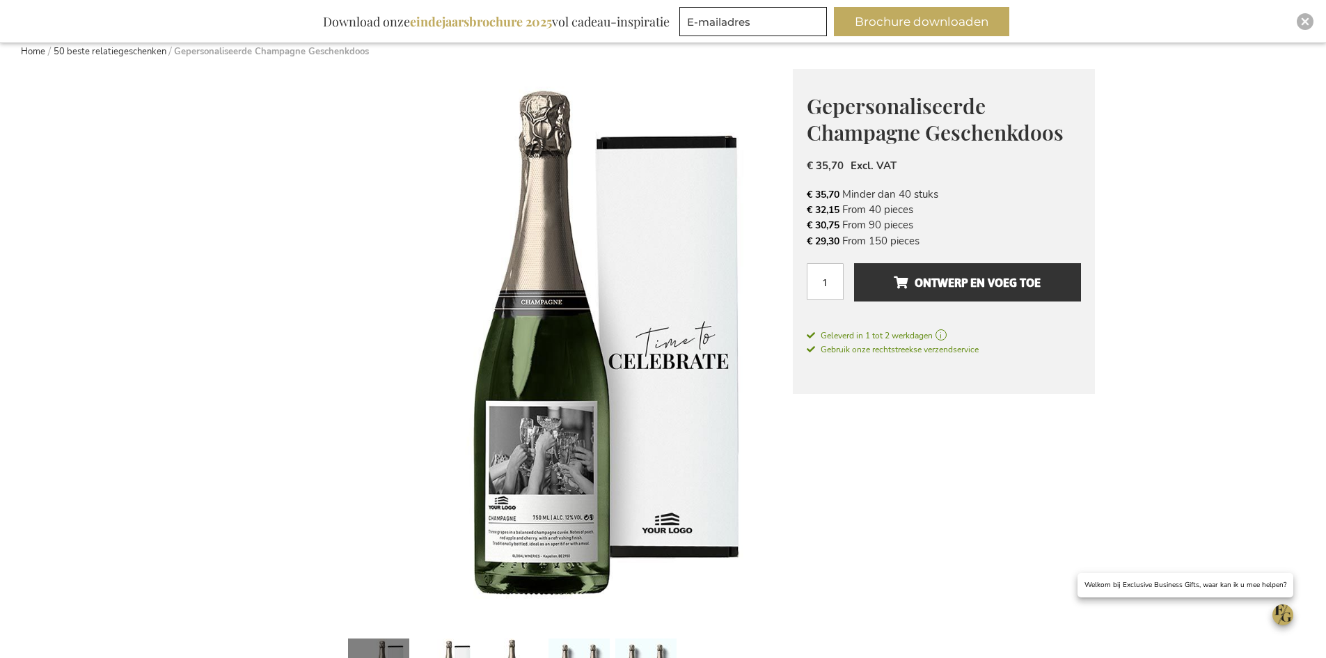
scroll to position [209, 0]
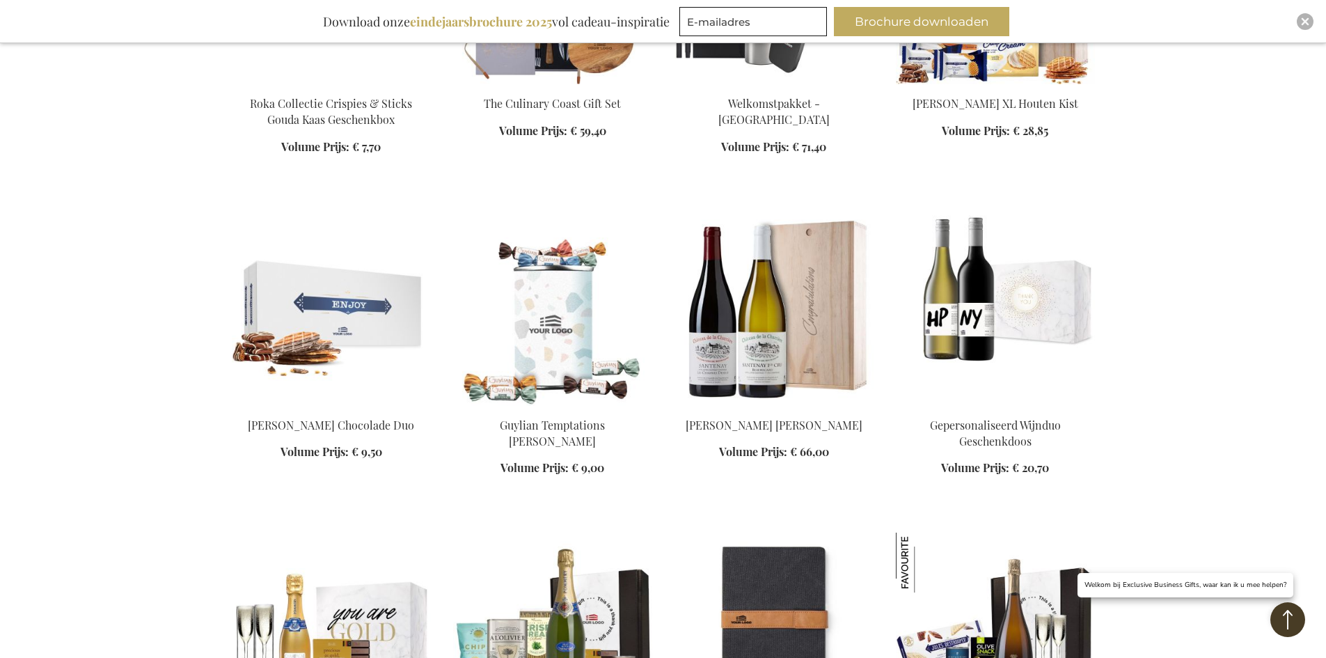
scroll to position [1762, 0]
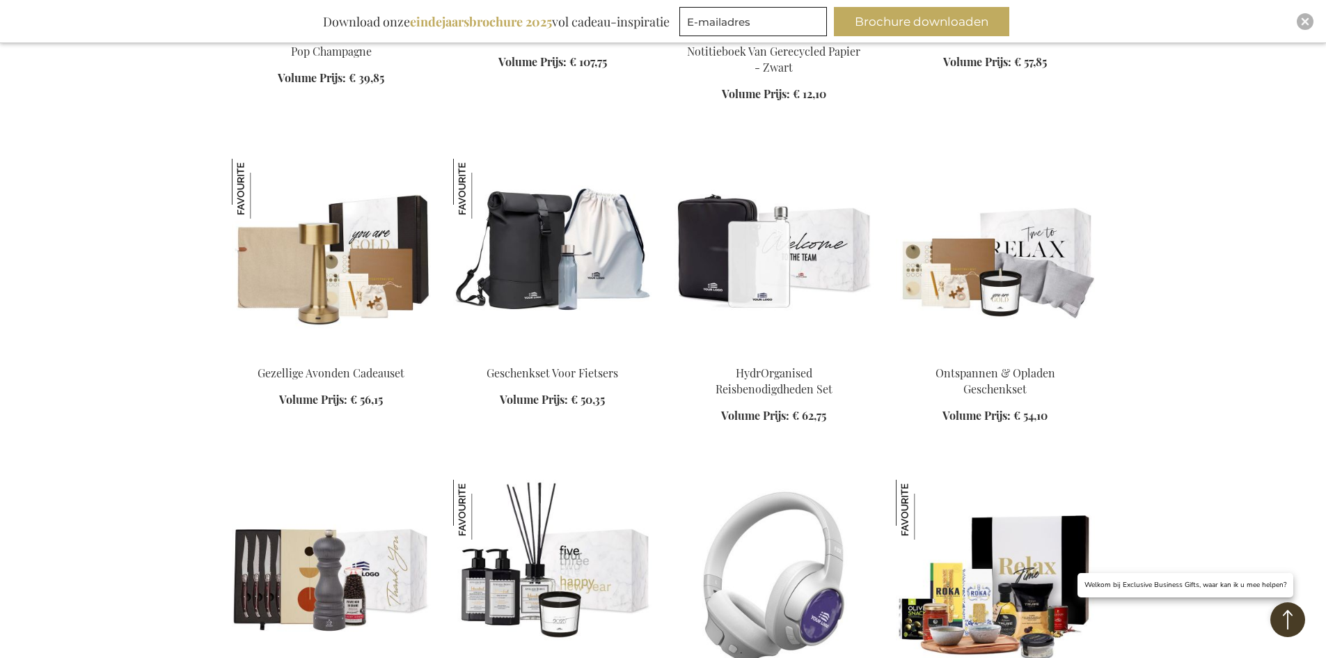
scroll to position [2319, 0]
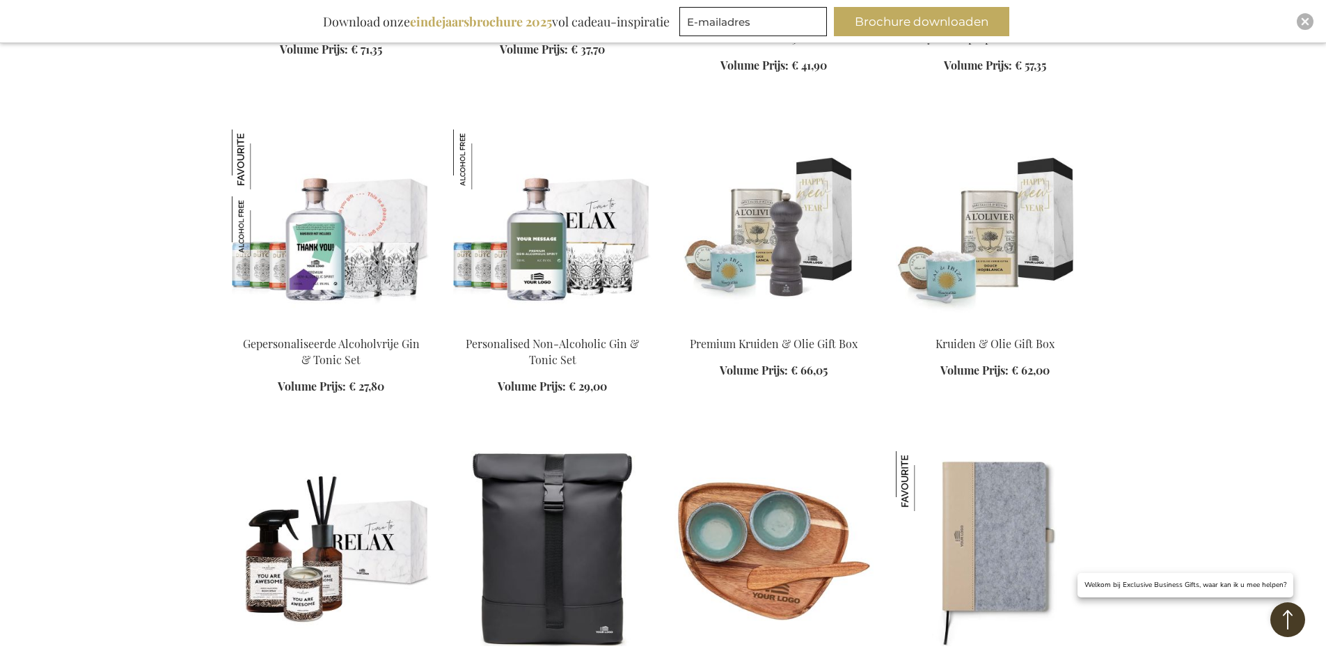
scroll to position [3572, 0]
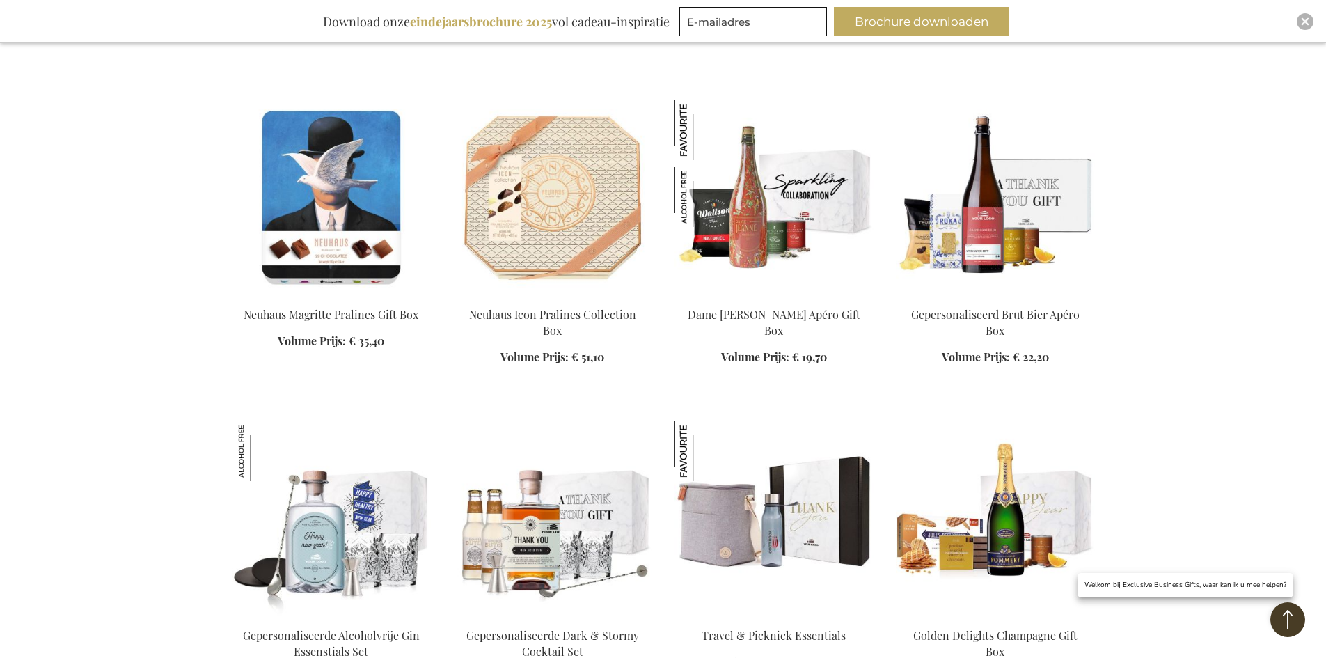
scroll to position [4268, 0]
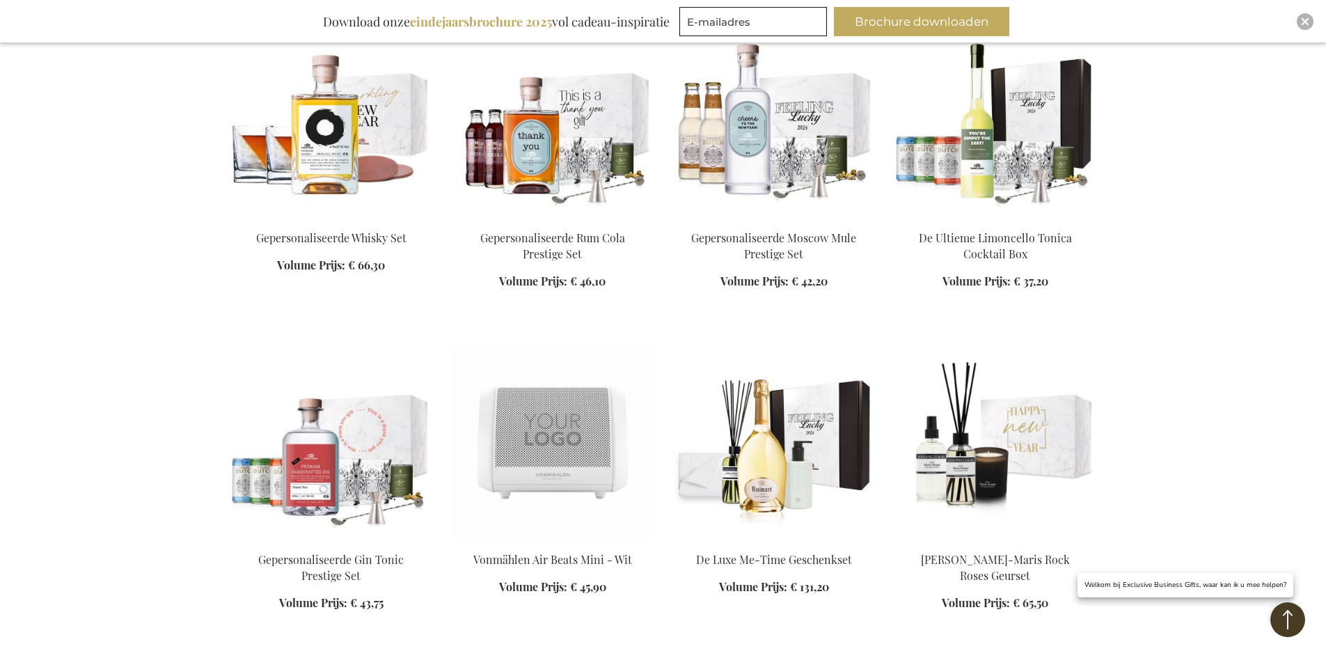
scroll to position [5173, 0]
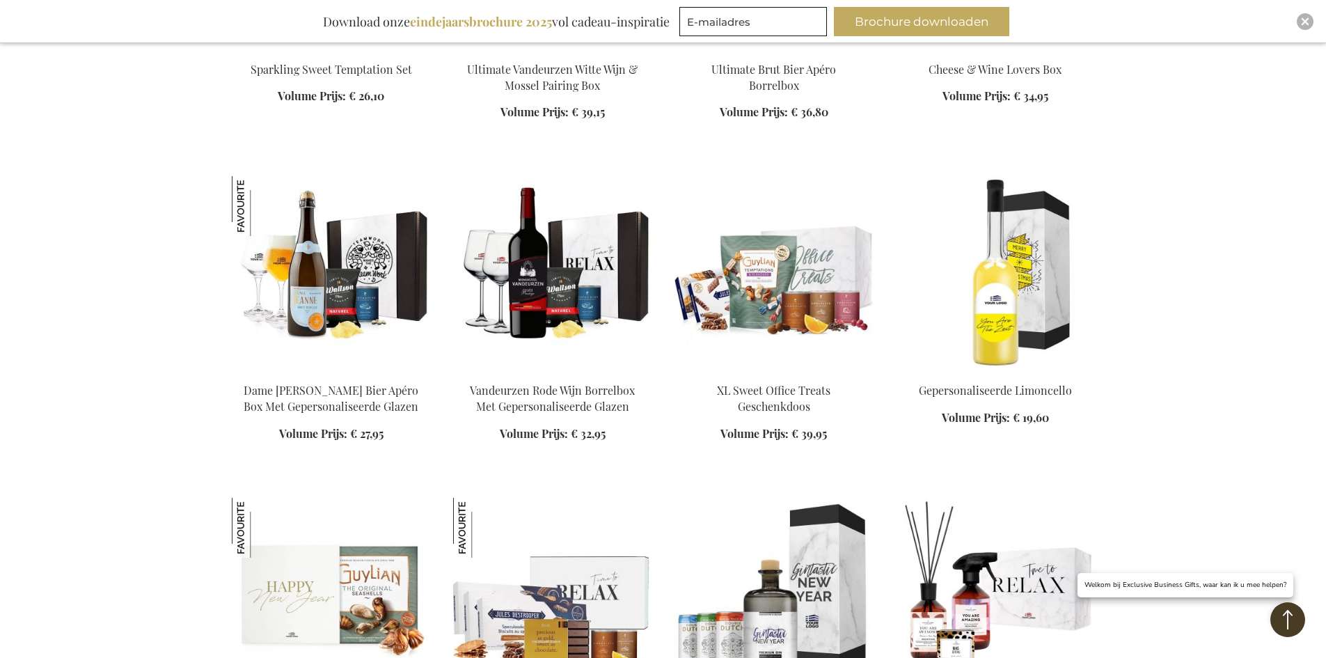
scroll to position [6566, 0]
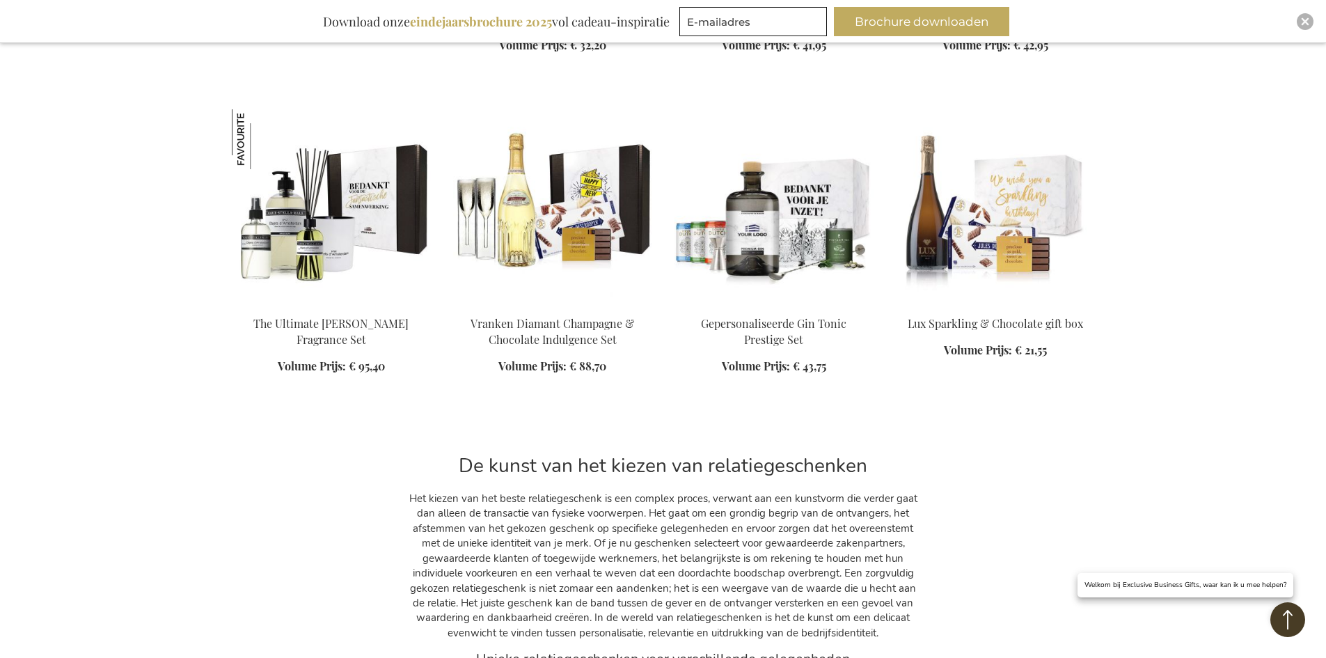
scroll to position [7332, 0]
